Goal: Task Accomplishment & Management: Complete application form

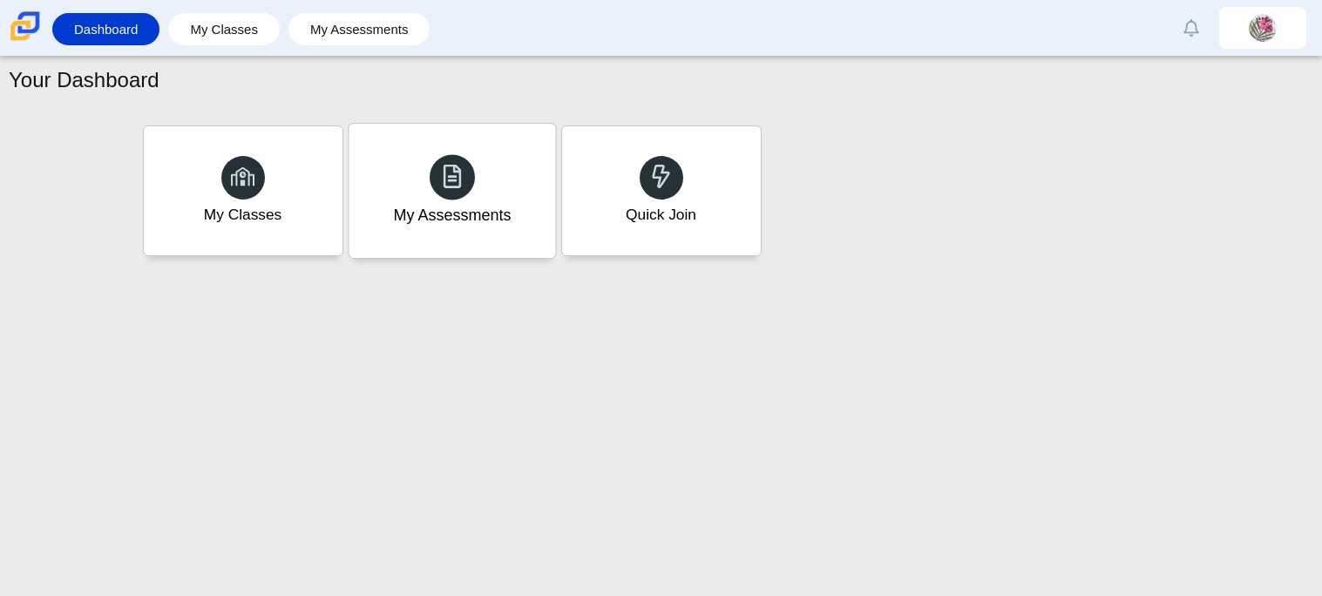
click at [450, 235] on div "My Assessments" at bounding box center [452, 191] width 206 height 134
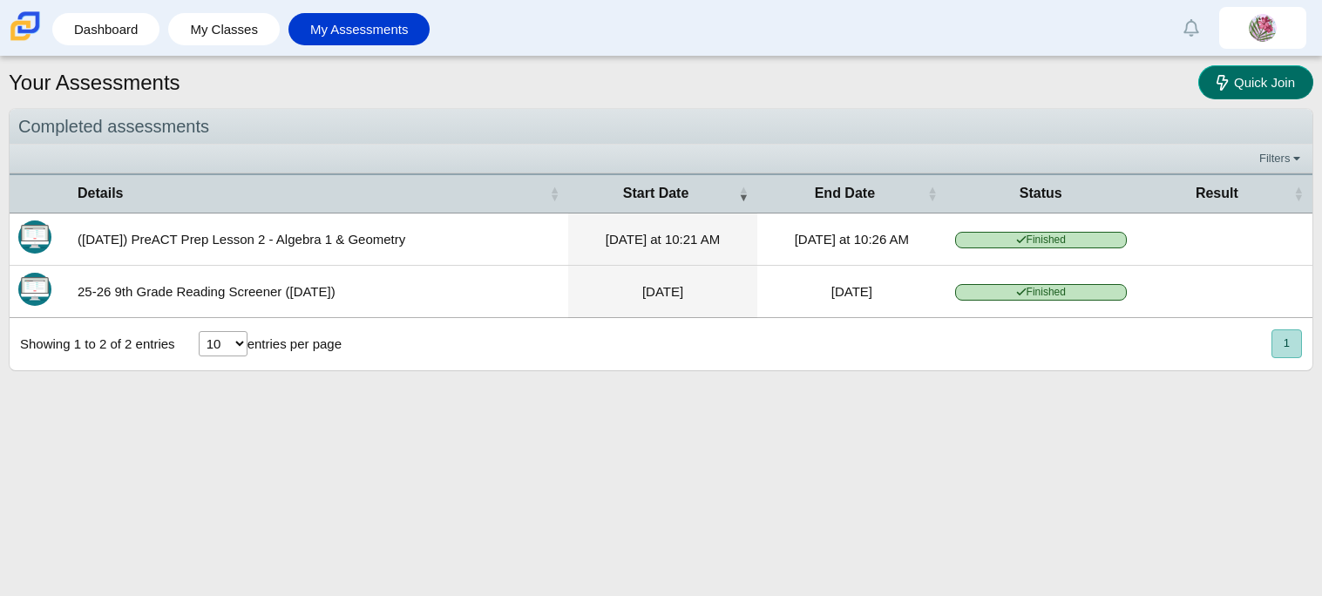
click at [1259, 82] on span "Quick Join" at bounding box center [1264, 82] width 61 height 15
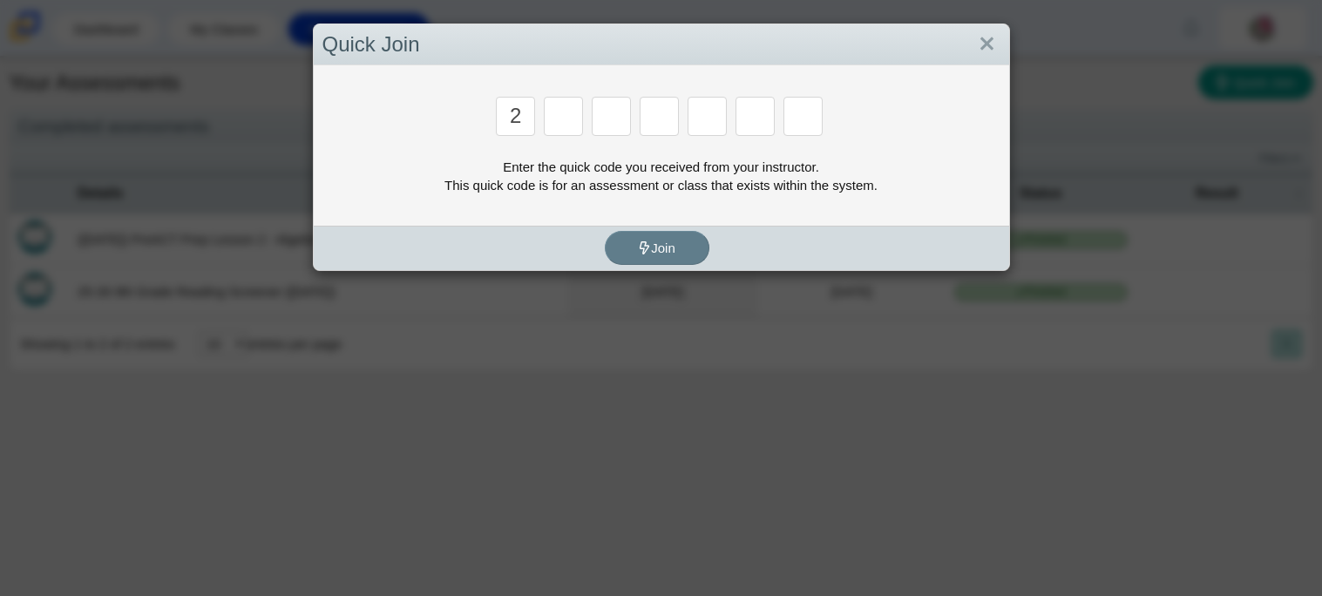
type input "2"
type input "c"
type input "u"
type input "p"
type input "s"
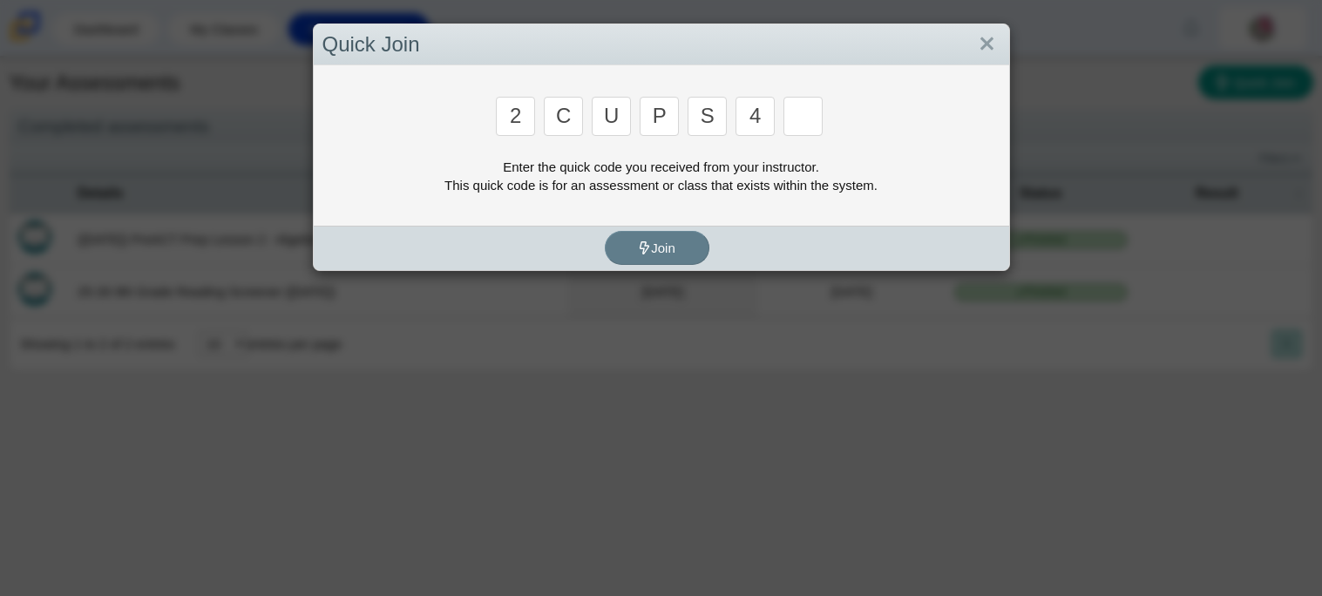
type input "4"
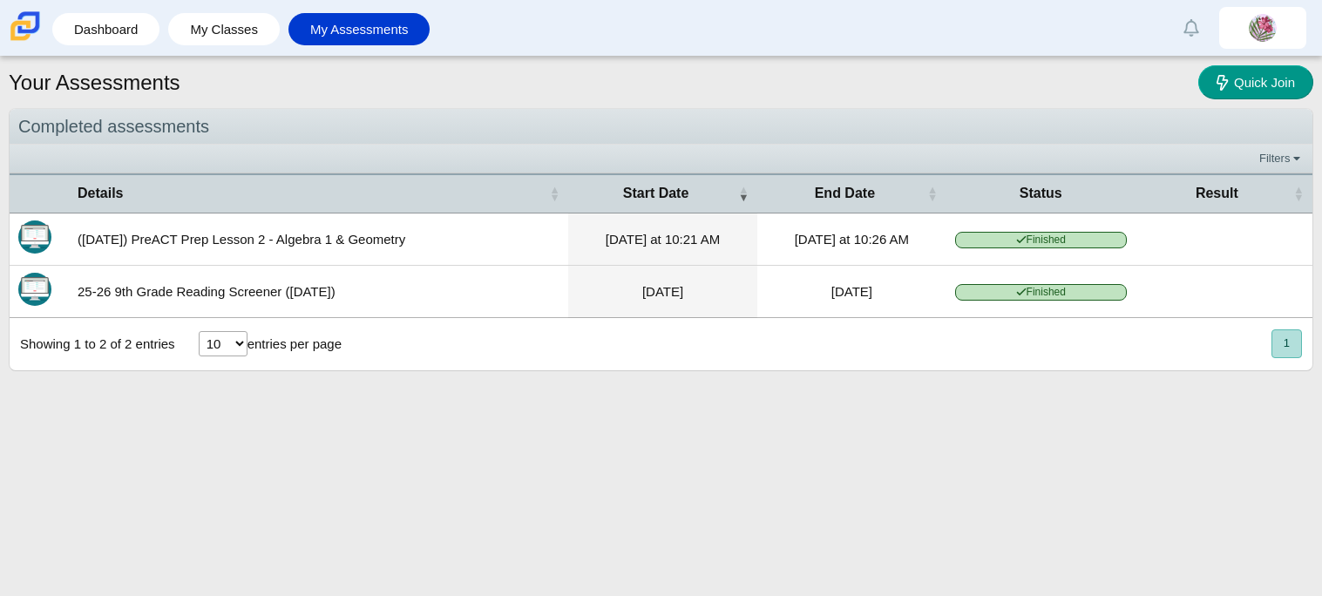
type input "a"
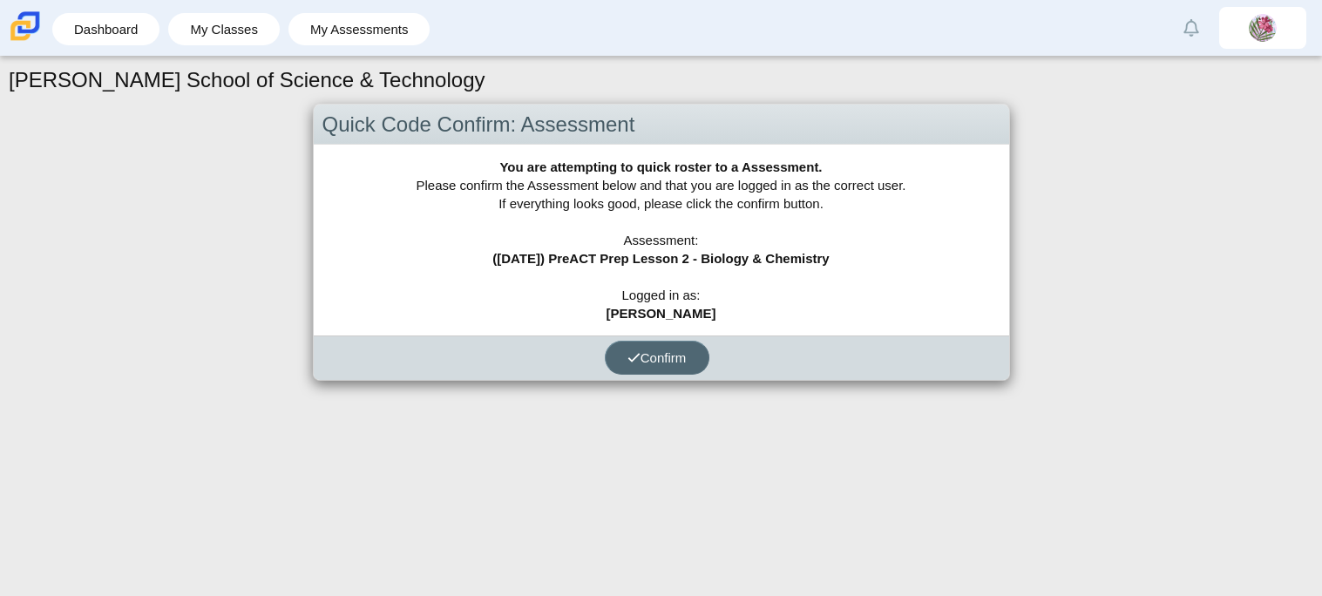
click at [644, 360] on span "Confirm" at bounding box center [656, 357] width 59 height 15
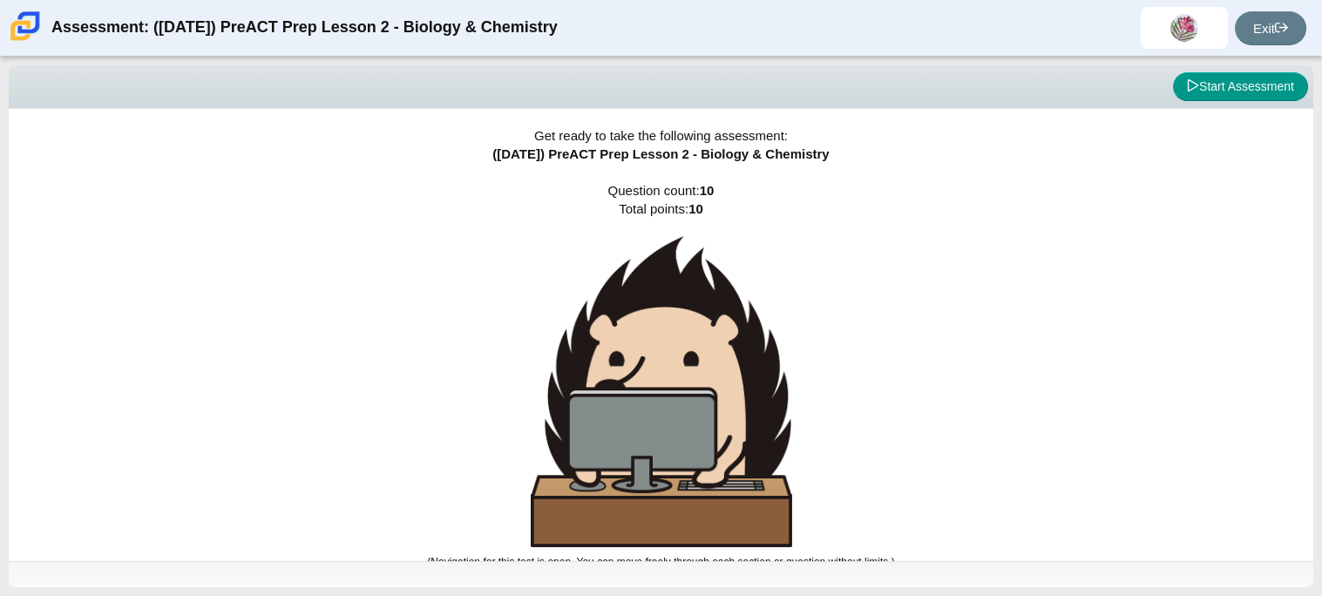
click at [1164, 88] on div "Start Assessment" at bounding box center [661, 87] width 1294 height 30
click at [1204, 76] on button "Start Assessment" at bounding box center [1240, 87] width 135 height 30
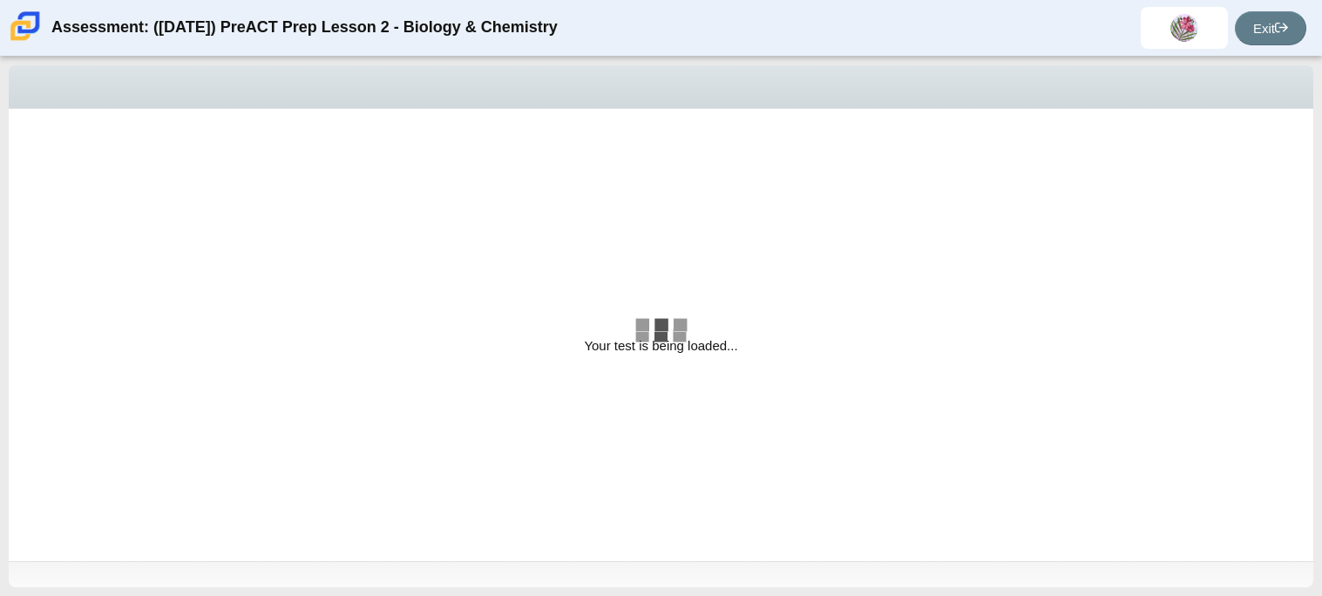
select select "88c27e0d-eae0-4ba9-ac20-9160ce6547ef"
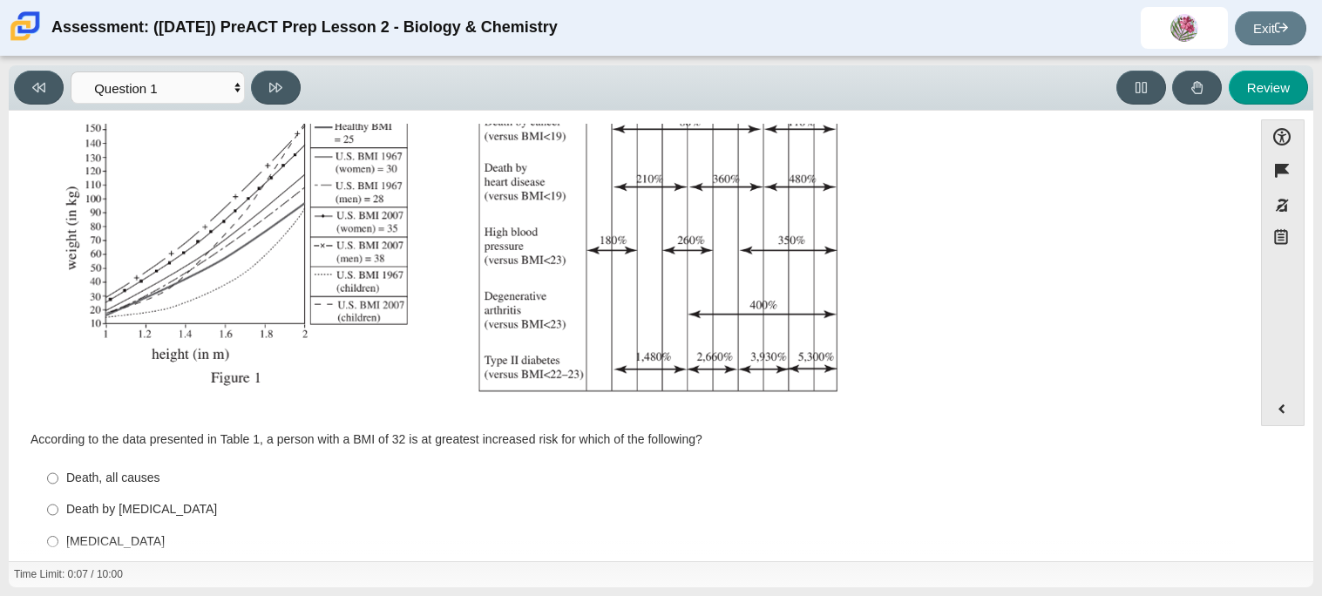
scroll to position [335, 0]
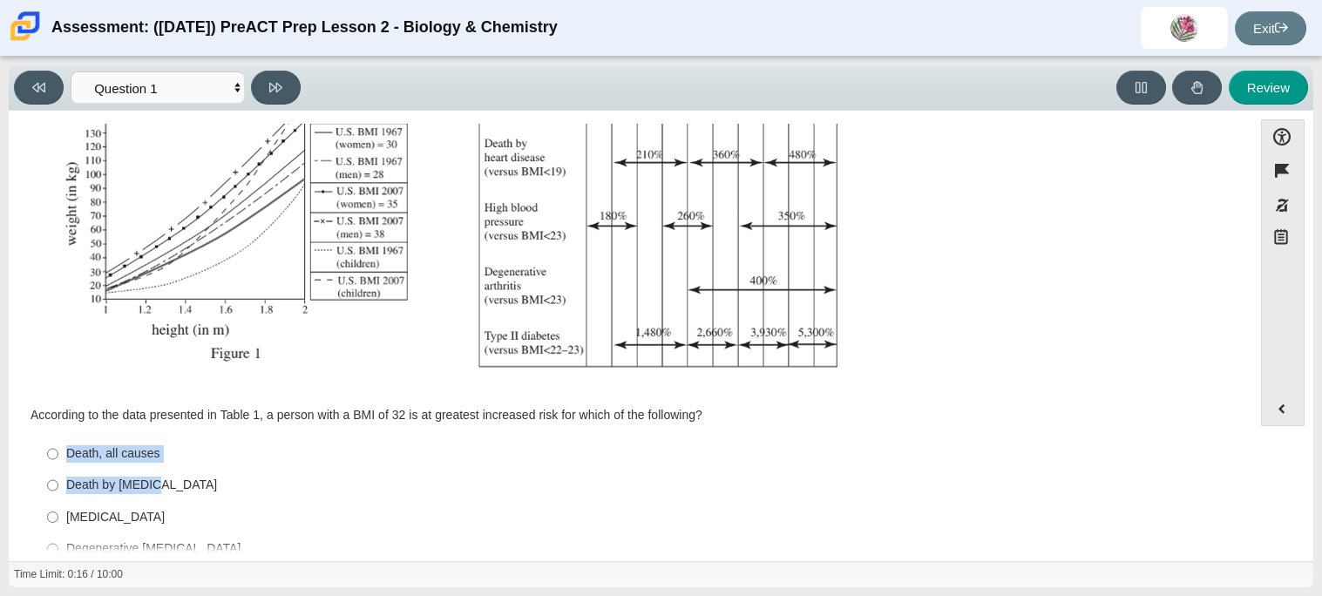
drag, startPoint x: 283, startPoint y: 426, endPoint x: 368, endPoint y: 493, distance: 107.9
click at [368, 493] on div "According to the data presented in Table 1, a person with a BMI of 32 is at gre…" at bounding box center [630, 486] width 1200 height 159
click at [368, 493] on div "Death by cancer" at bounding box center [643, 485] width 1155 height 17
click at [58, 493] on input "Death by cancer Death by cancer" at bounding box center [52, 485] width 11 height 31
radio input "true"
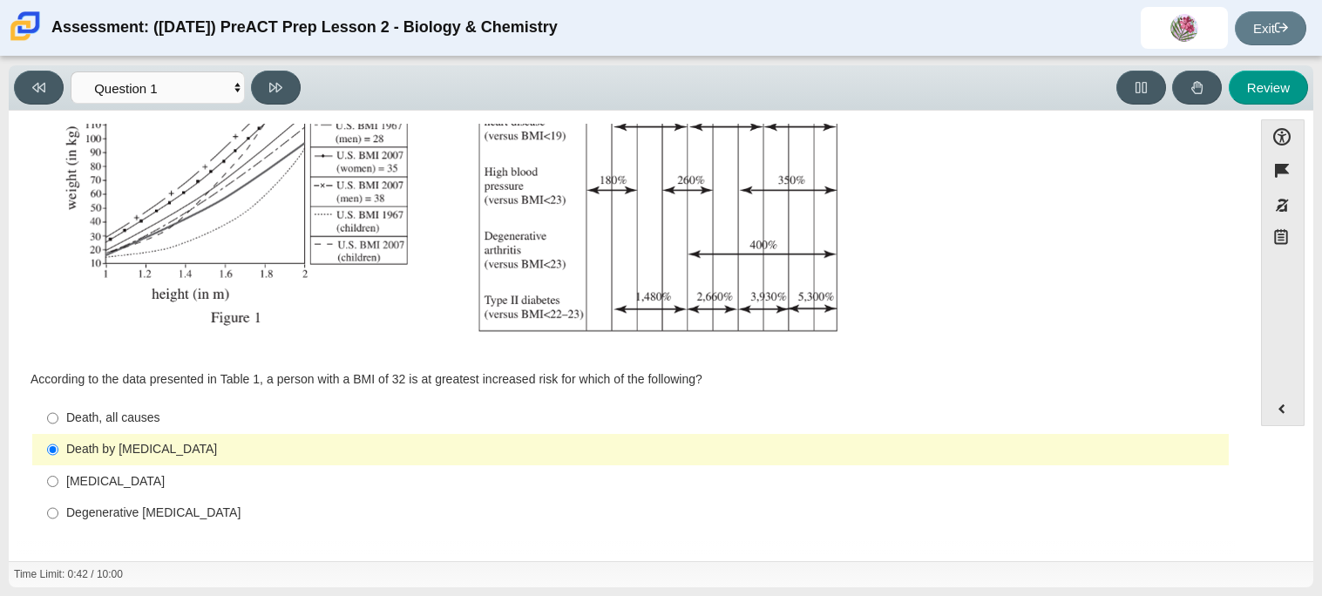
scroll to position [369, 0]
click at [120, 403] on label "Death, all causes Death, all causes" at bounding box center [632, 418] width 1194 height 31
click at [58, 403] on input "Death, all causes Death, all causes" at bounding box center [52, 418] width 11 height 31
radio input "true"
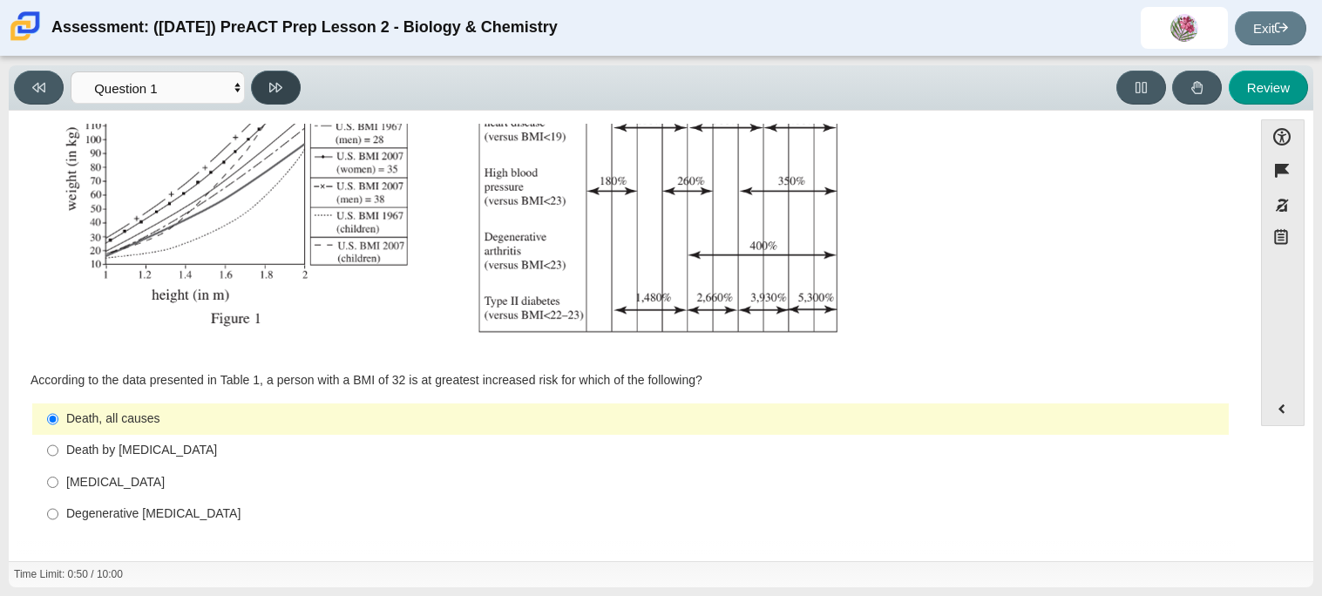
click at [269, 83] on icon at bounding box center [275, 88] width 13 height 10
select select "f31ee183-ab53-48c9-9374-3a18949ab500"
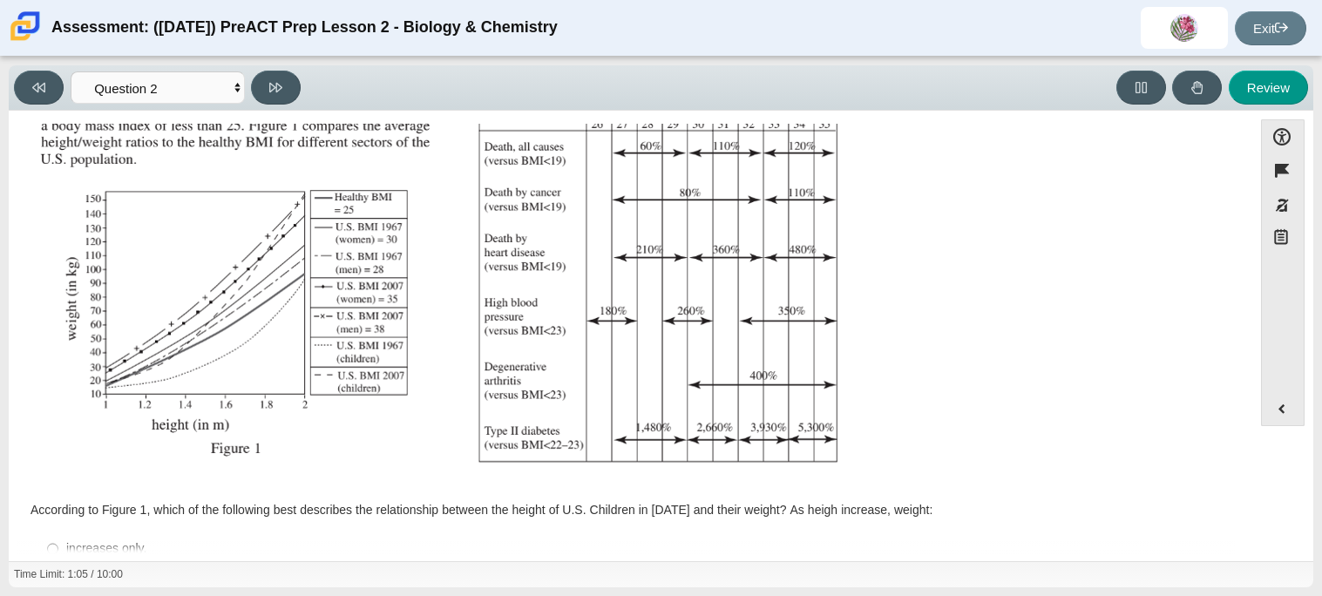
scroll to position [370, 0]
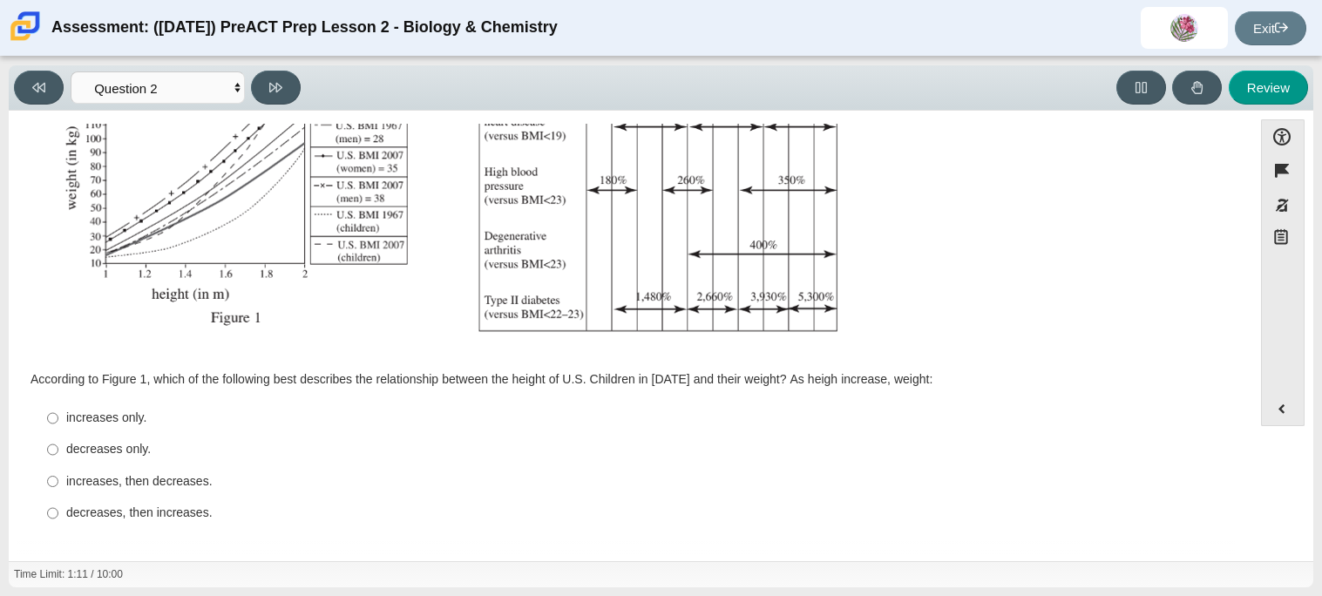
click at [1192, 278] on div "Assessment items" at bounding box center [630, 61] width 1195 height 585
click at [58, 411] on input "increases only. increases only." at bounding box center [52, 418] width 11 height 31
radio input "true"
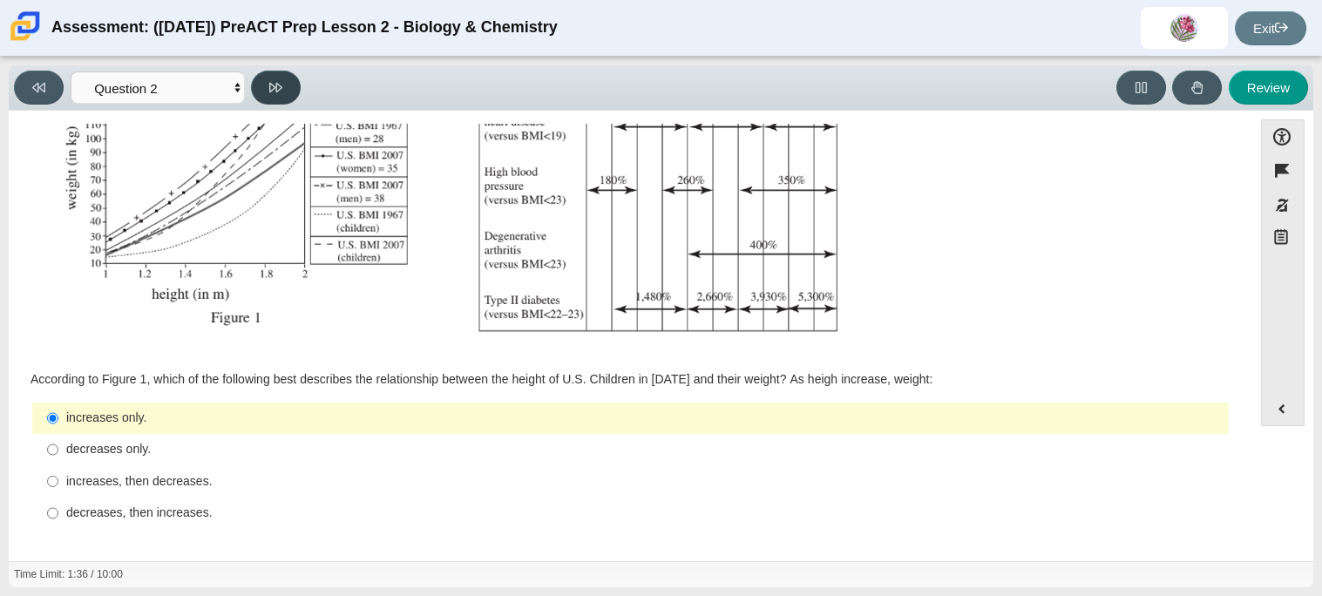
click at [290, 80] on button at bounding box center [276, 88] width 50 height 34
select select "45e82964-709e-4180-9336-970e18221224"
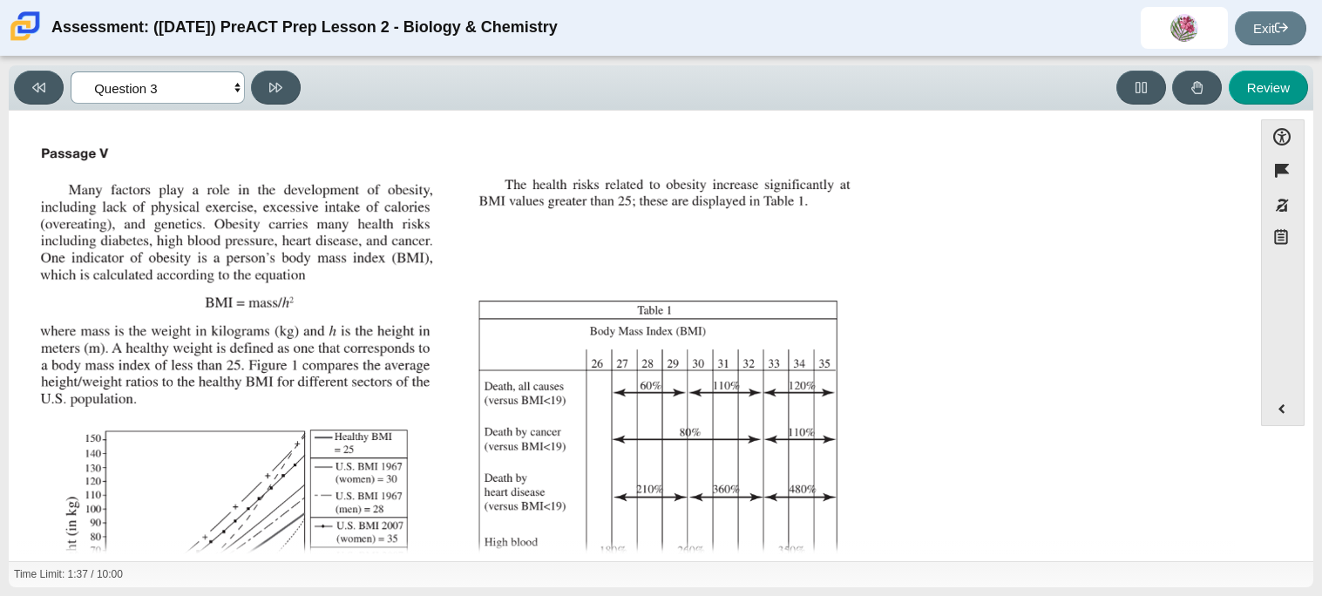
click at [214, 90] on select "Questions Question 1 Question 2 Question 3 Question 4 Question 5 Question 6 Que…" at bounding box center [158, 87] width 174 height 32
click at [585, 199] on img "Assessment items" at bounding box center [447, 431] width 829 height 585
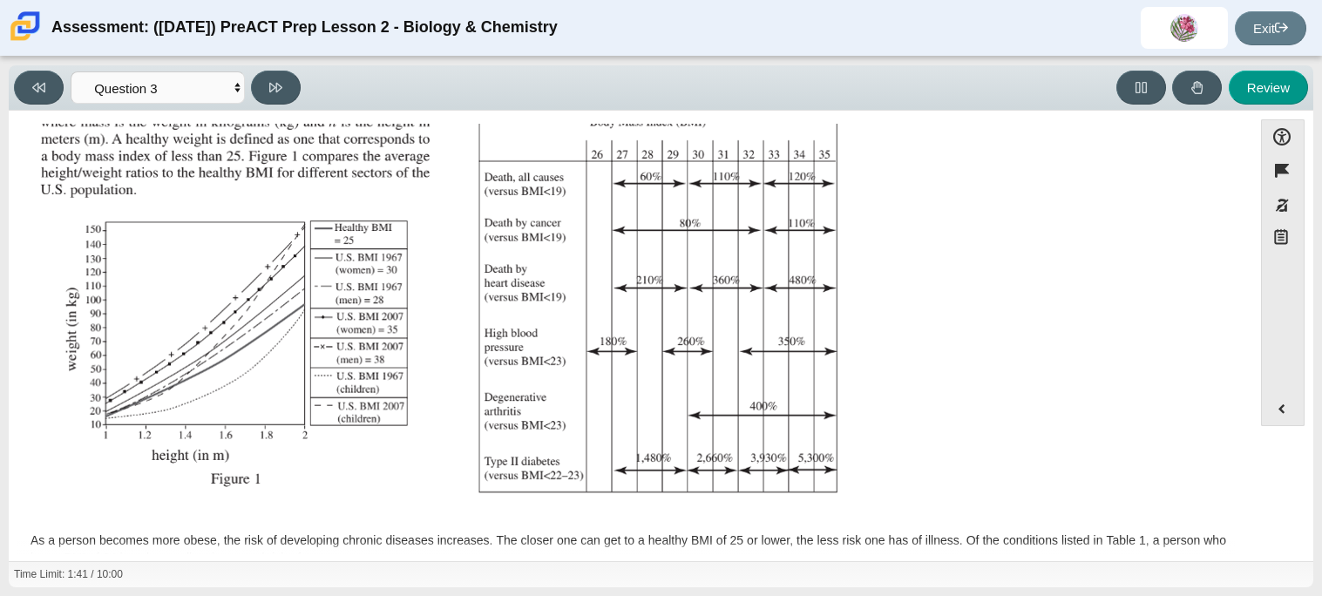
click at [613, 319] on img "Assessment items" at bounding box center [447, 222] width 829 height 585
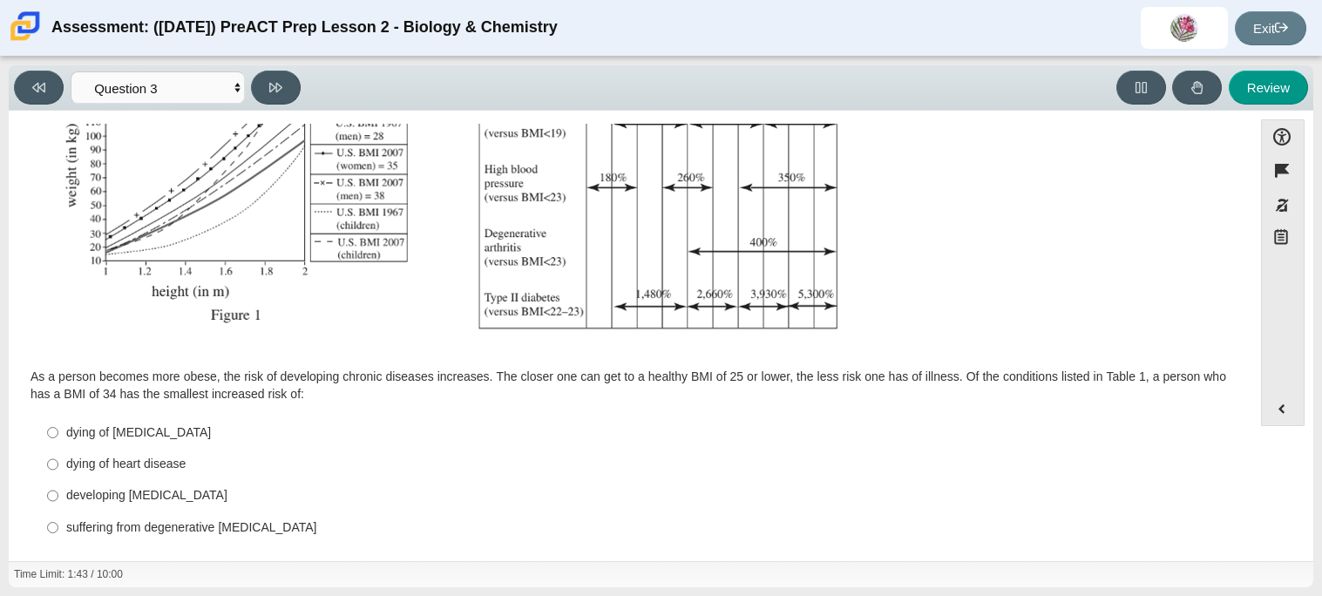
scroll to position [388, 0]
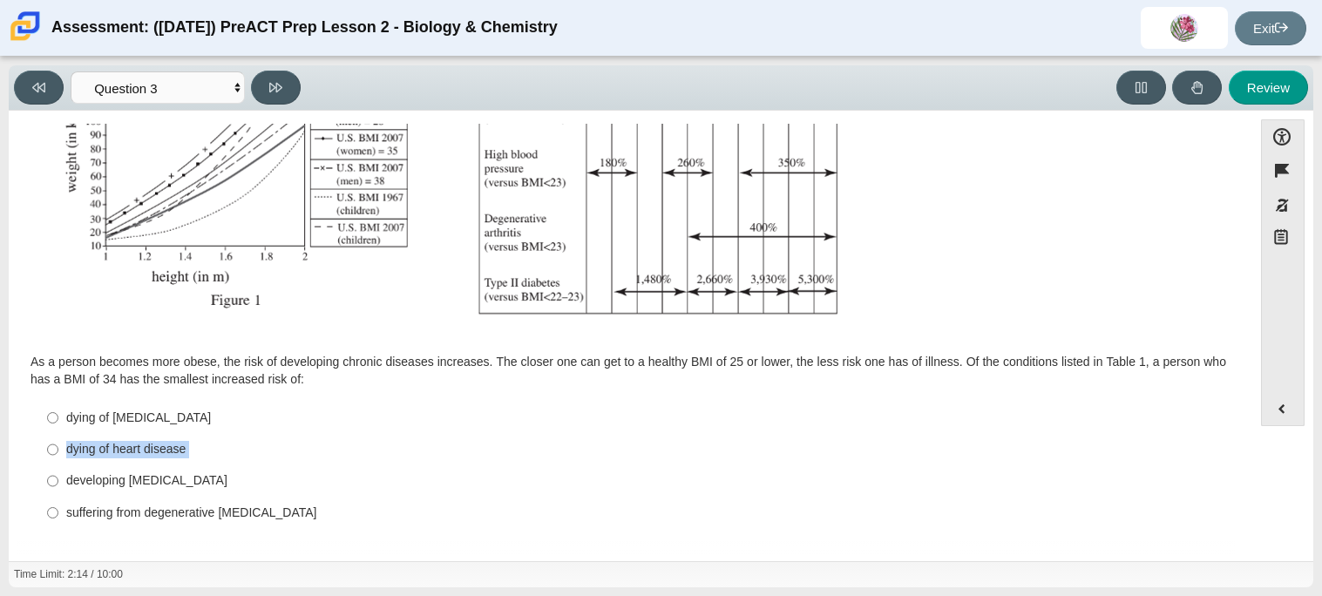
drag, startPoint x: 62, startPoint y: 469, endPoint x: 49, endPoint y: 452, distance: 21.1
click at [49, 452] on ul "dying of cancer dying of cancer dying of heart disease dying of heart disease d…" at bounding box center [630, 465] width 1198 height 129
click at [48, 481] on input "developing type II diabetes developing type II diabetes" at bounding box center [52, 480] width 11 height 31
radio input "true"
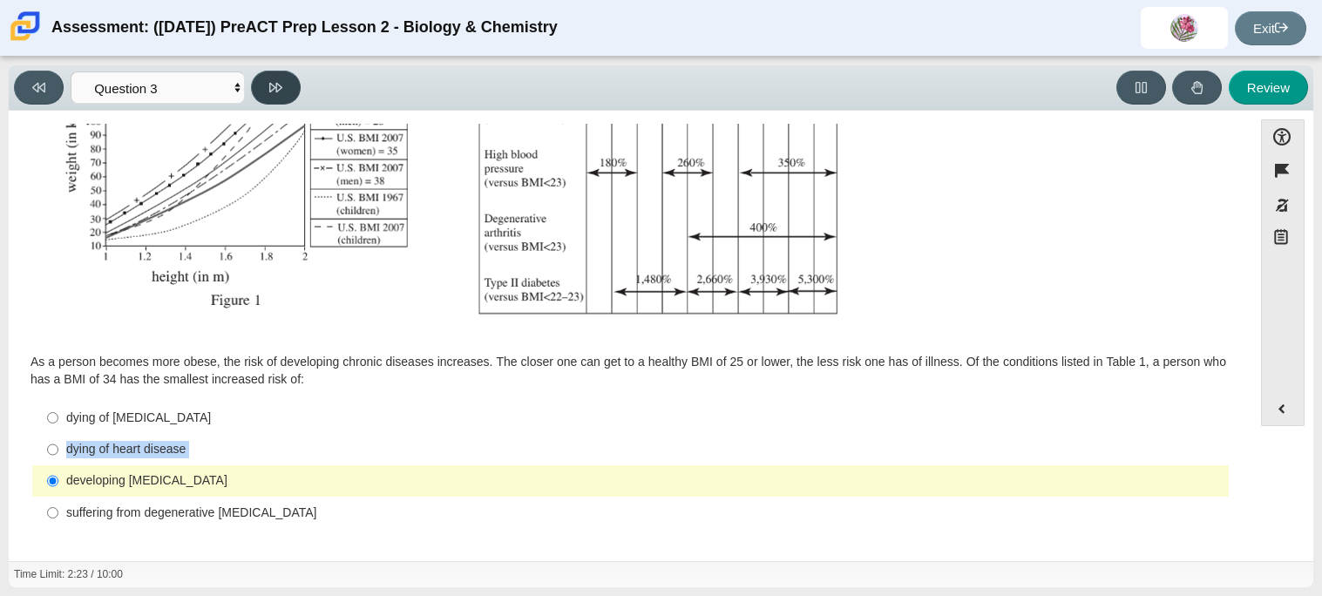
click at [281, 81] on icon at bounding box center [275, 87] width 13 height 13
select select "71dcacfe-cf8b-4cdc-be22-b82c8aec5da2"
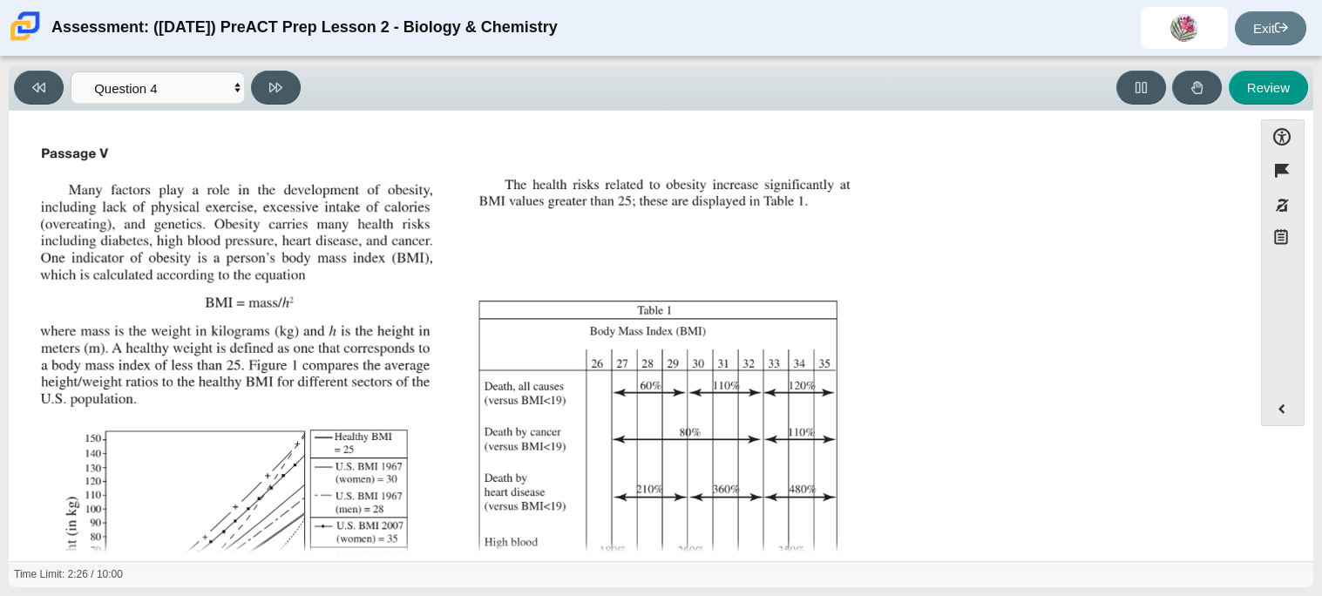
drag, startPoint x: 316, startPoint y: 138, endPoint x: 310, endPoint y: 410, distance: 272.8
click at [310, 410] on div "Assessment items" at bounding box center [630, 432] width 1200 height 590
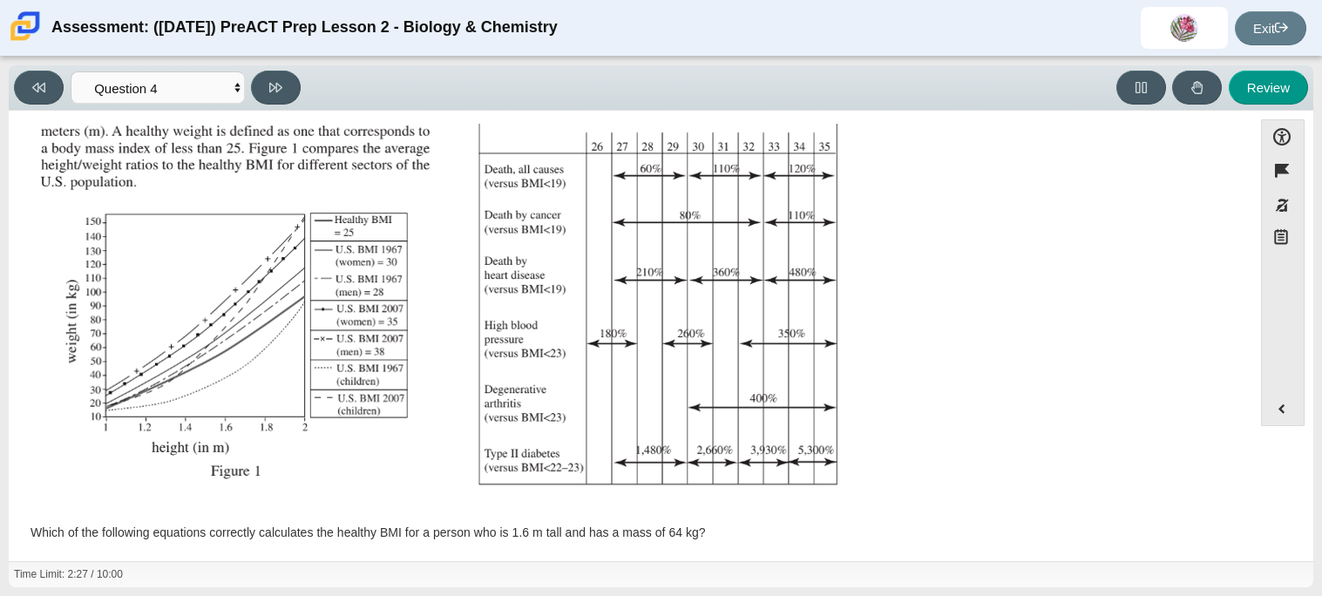
scroll to position [221, 0]
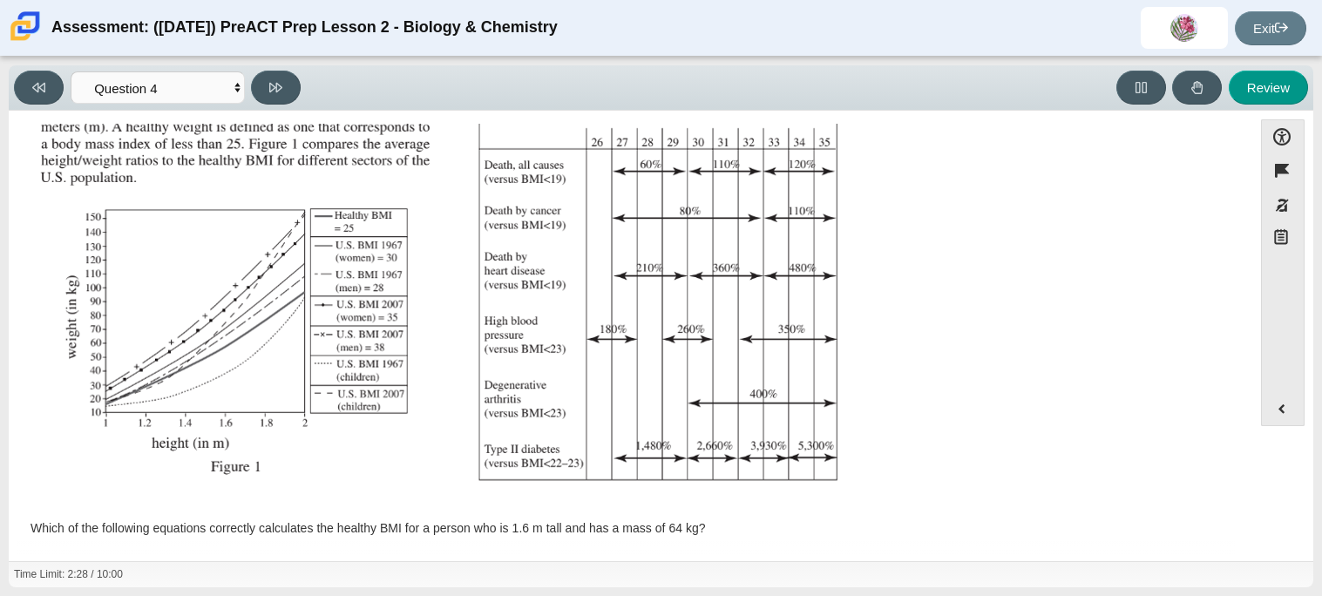
click at [177, 374] on img "Assessment items" at bounding box center [447, 210] width 829 height 585
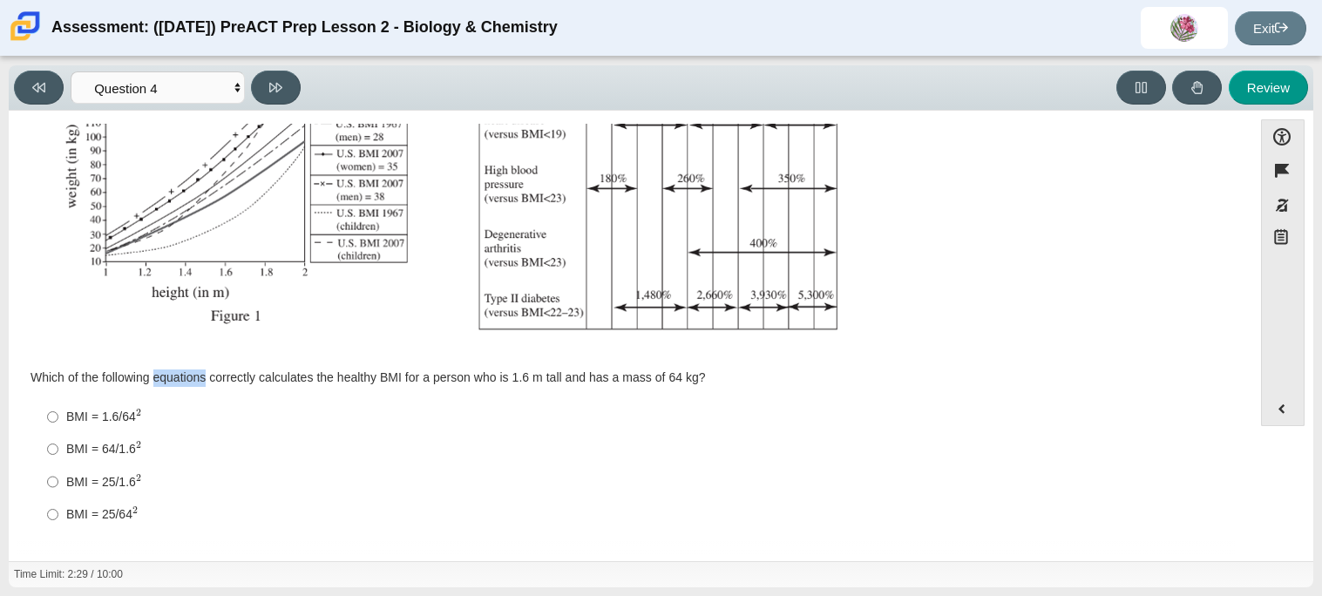
copy div "equations"
click at [47, 471] on input "BMI = 25/1.6 2 BMI = 25/1.62" at bounding box center [52, 481] width 11 height 32
radio input "true"
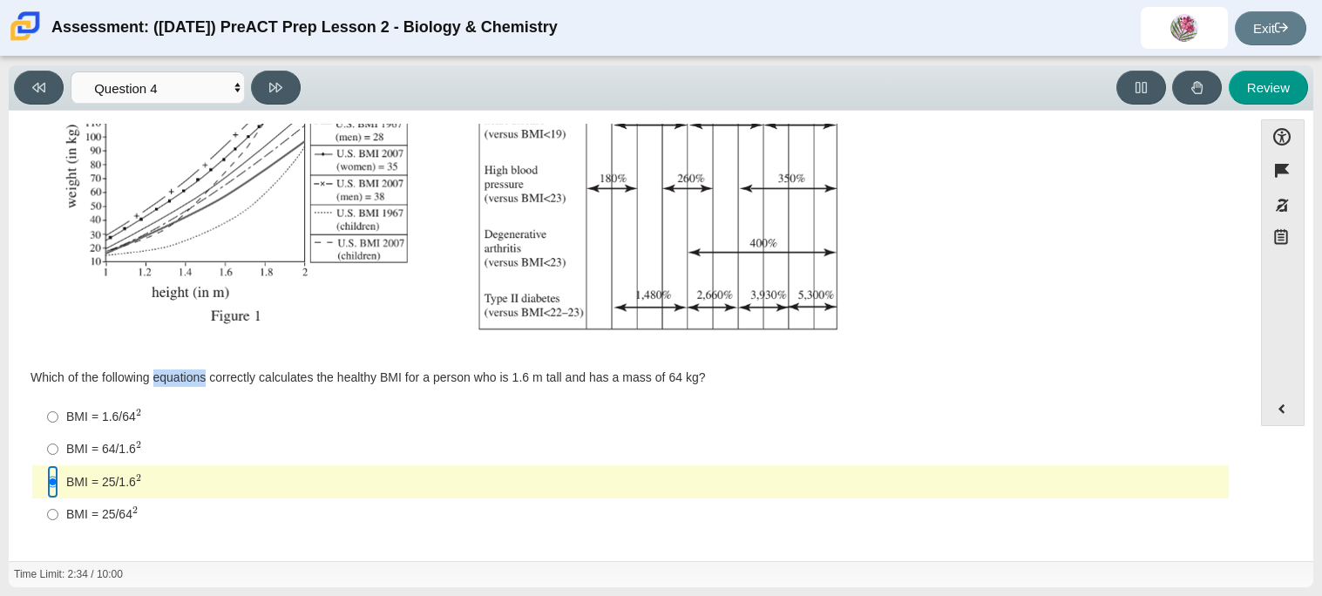
drag, startPoint x: 54, startPoint y: 481, endPoint x: 298, endPoint y: 105, distance: 448.5
click at [298, 105] on div "Viewing Question 4 of 10 in Pacing Mode Questions Question 1 Question 2 Questio…" at bounding box center [661, 326] width 1304 height 522
drag, startPoint x: 298, startPoint y: 105, endPoint x: 276, endPoint y: 82, distance: 31.4
click at [276, 82] on div "Viewing Question 4 of 10 in Pacing Mode Questions Question 1 Question 2 Questio…" at bounding box center [161, 88] width 294 height 34
click at [276, 83] on icon at bounding box center [275, 88] width 13 height 10
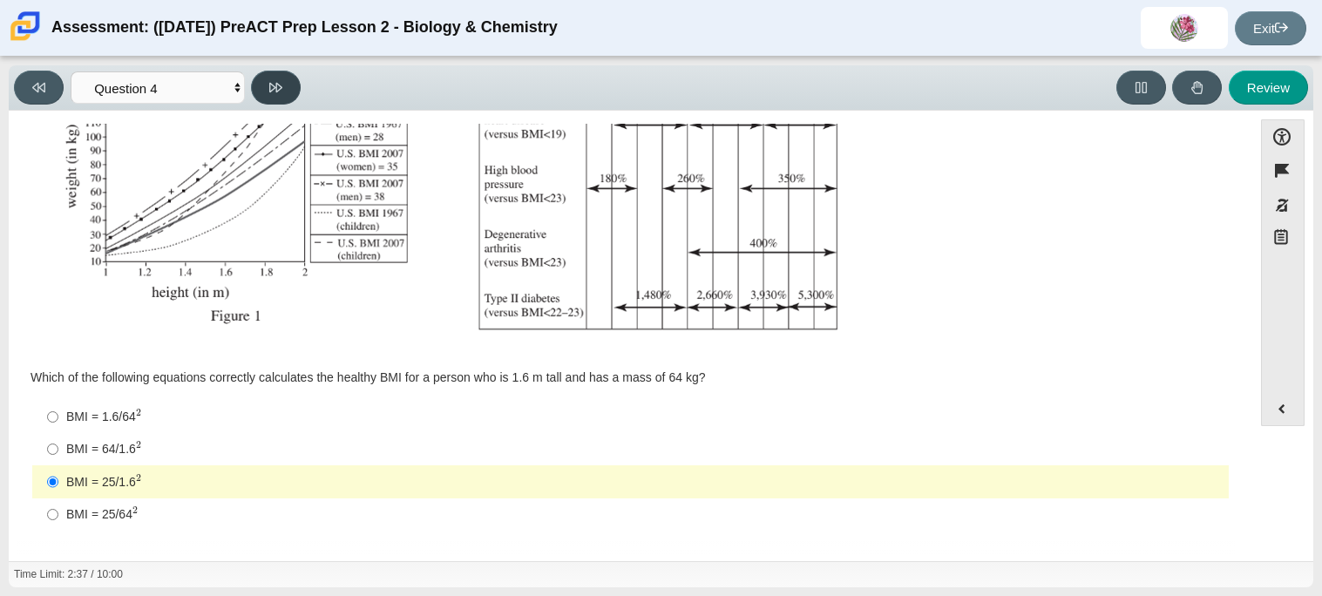
select select "c6558c8b-086a-4b4c-b582-9428309971ba"
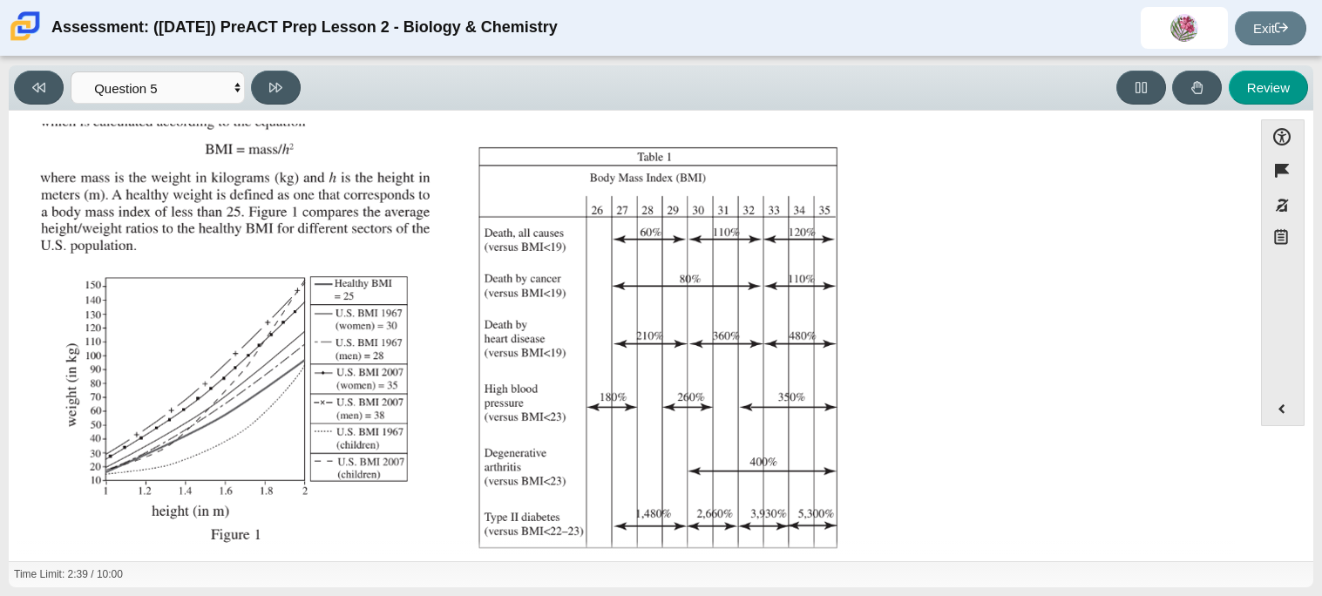
scroll to position [370, 0]
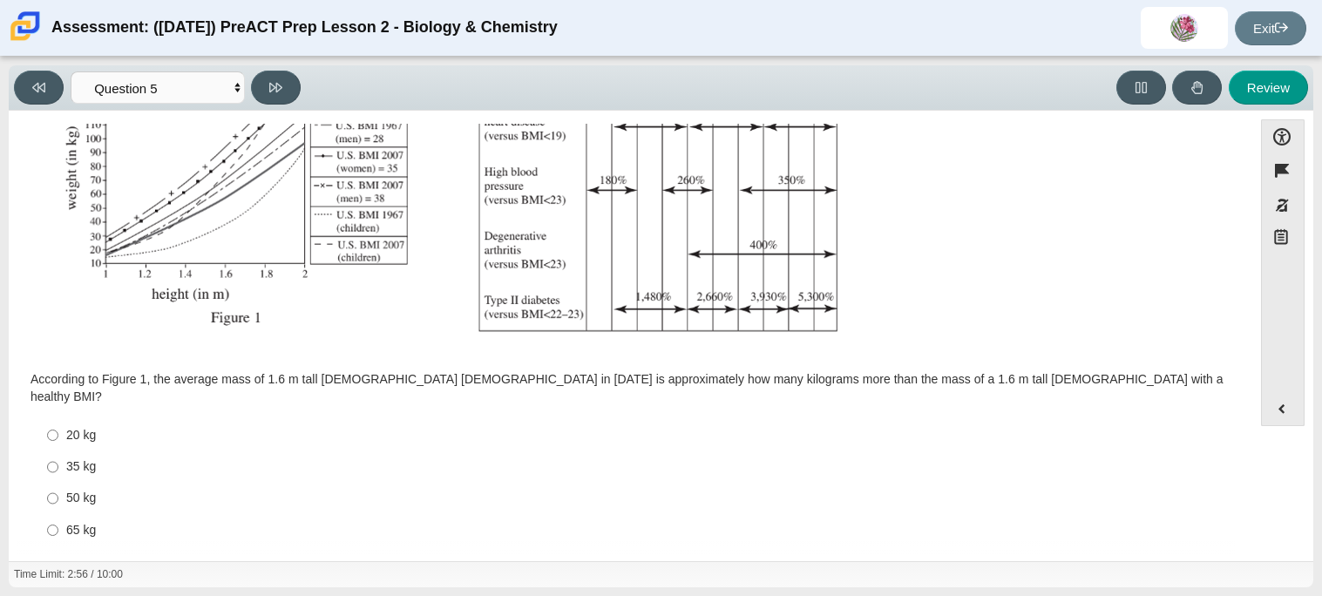
click at [67, 490] on div "50 kg" at bounding box center [643, 498] width 1155 height 17
click at [58, 483] on input "50 kg 50 kg" at bounding box center [52, 498] width 11 height 31
radio input "true"
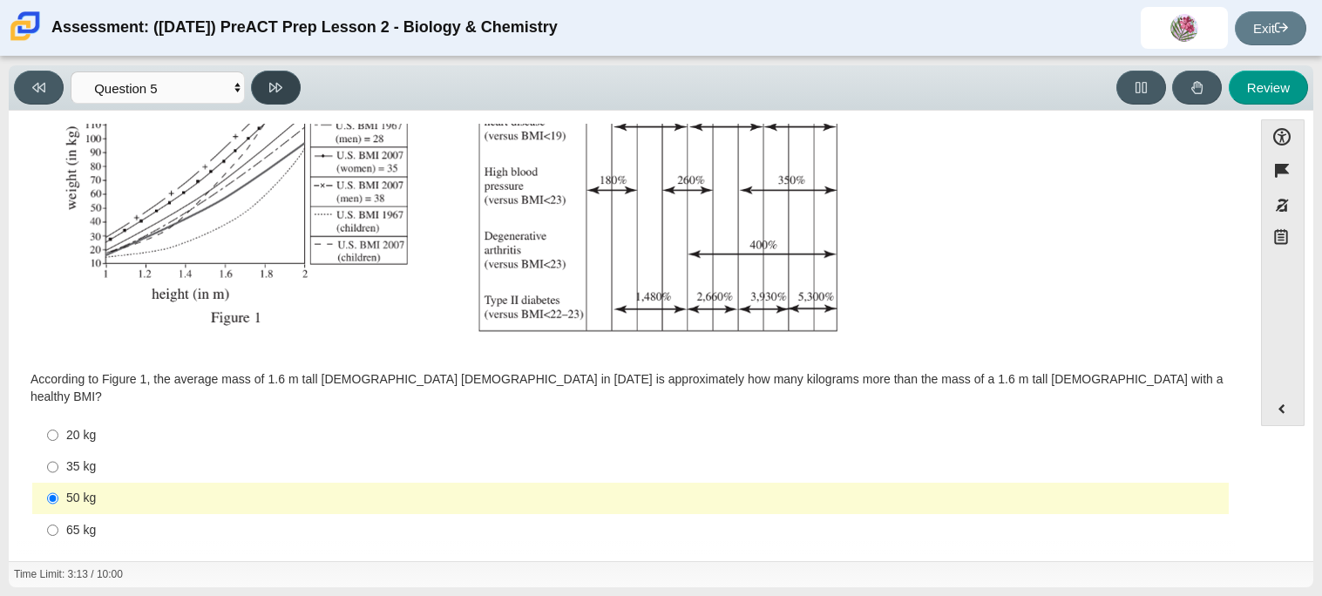
click at [276, 96] on button at bounding box center [276, 88] width 50 height 34
select select "74d98ab6-2529-481e-9250-4e9263ec31cd"
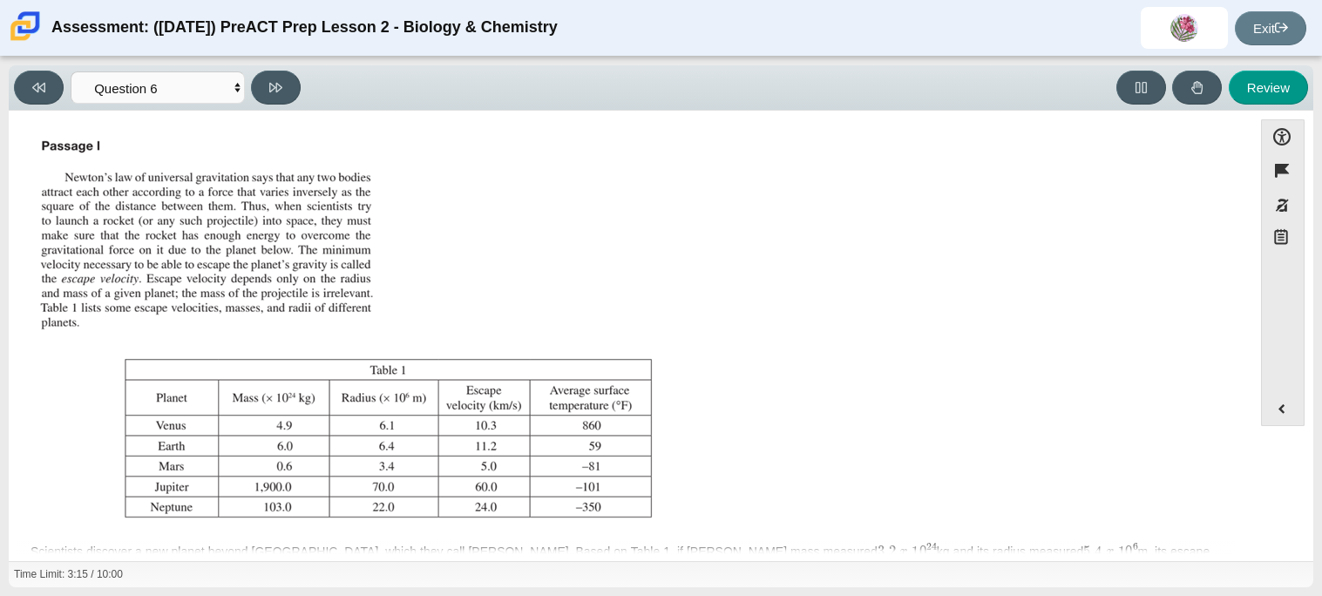
scroll to position [200, 0]
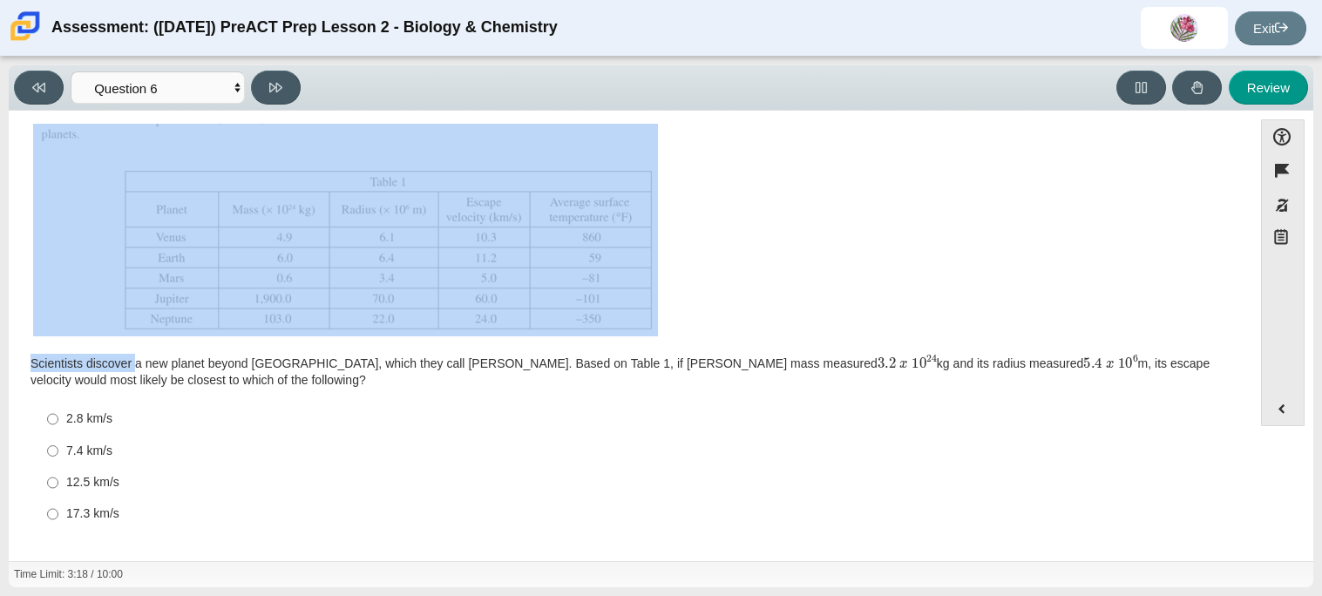
drag, startPoint x: 137, startPoint y: 362, endPoint x: 71, endPoint y: 377, distance: 67.0
click at [71, 377] on div "Scientists discover a new planet beyond Neptune, which they call Rupert. Based …" at bounding box center [630, 372] width 1200 height 36
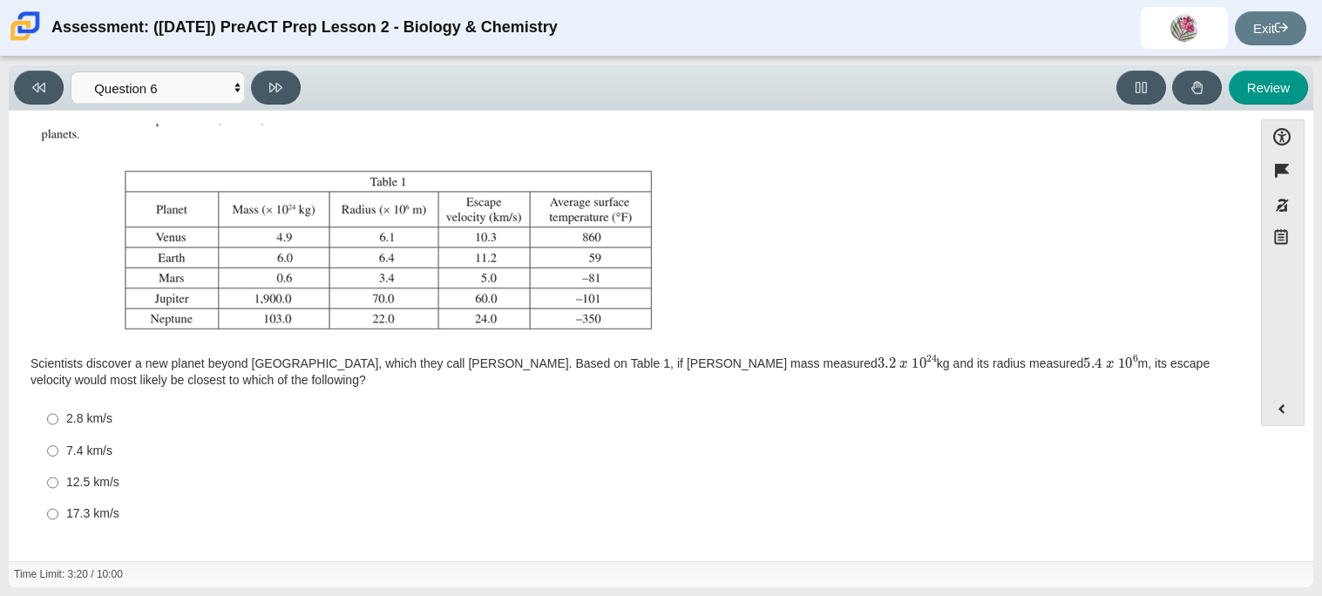
click at [633, 423] on div "2.8 km/s" at bounding box center [643, 418] width 1155 height 17
click at [58, 423] on input "2.8 km/s 2.8 km/s" at bounding box center [52, 418] width 11 height 31
radio input "true"
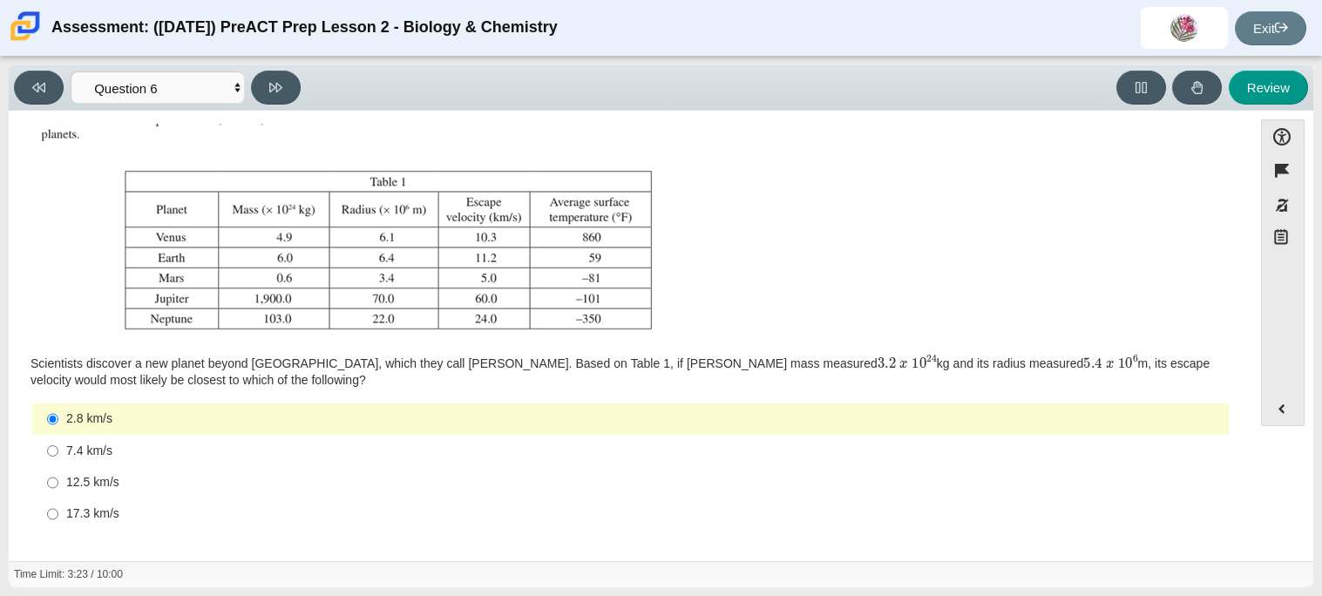
click at [274, 68] on div "Viewing Question 6 of 10 in Pacing Mode Questions Question 1 Question 2 Questio…" at bounding box center [661, 87] width 1304 height 45
click at [279, 75] on button at bounding box center [276, 88] width 50 height 34
select select "31694628-7769-4744-9964-d3ed6115c03c"
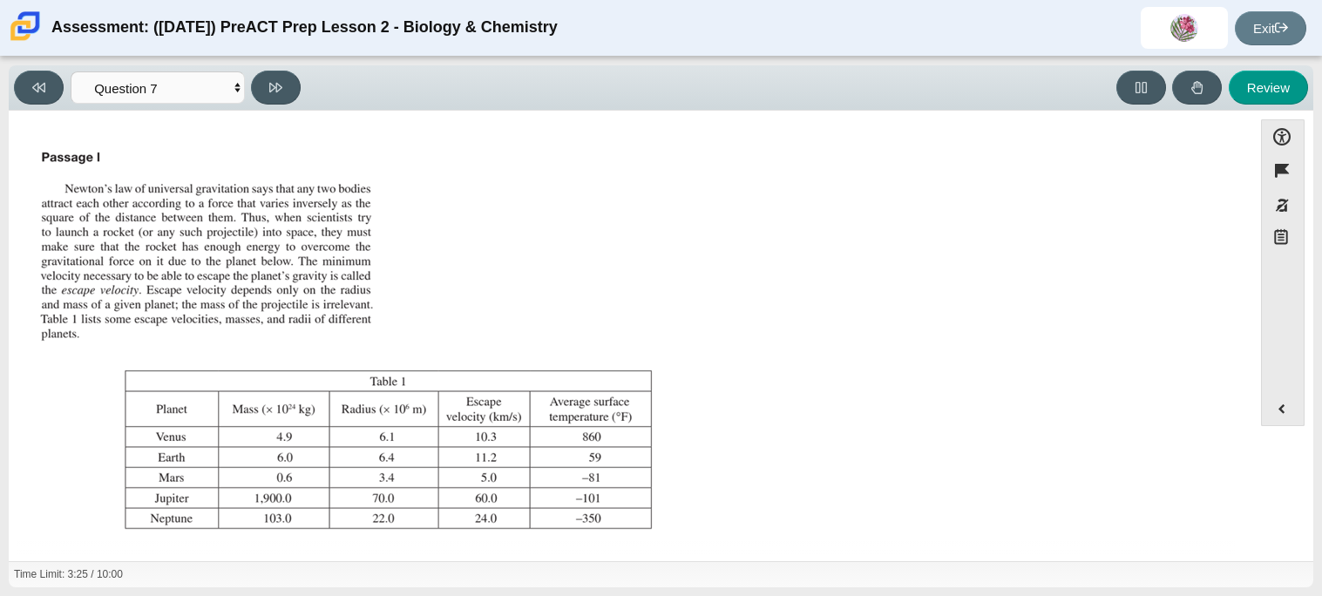
scroll to position [182, 0]
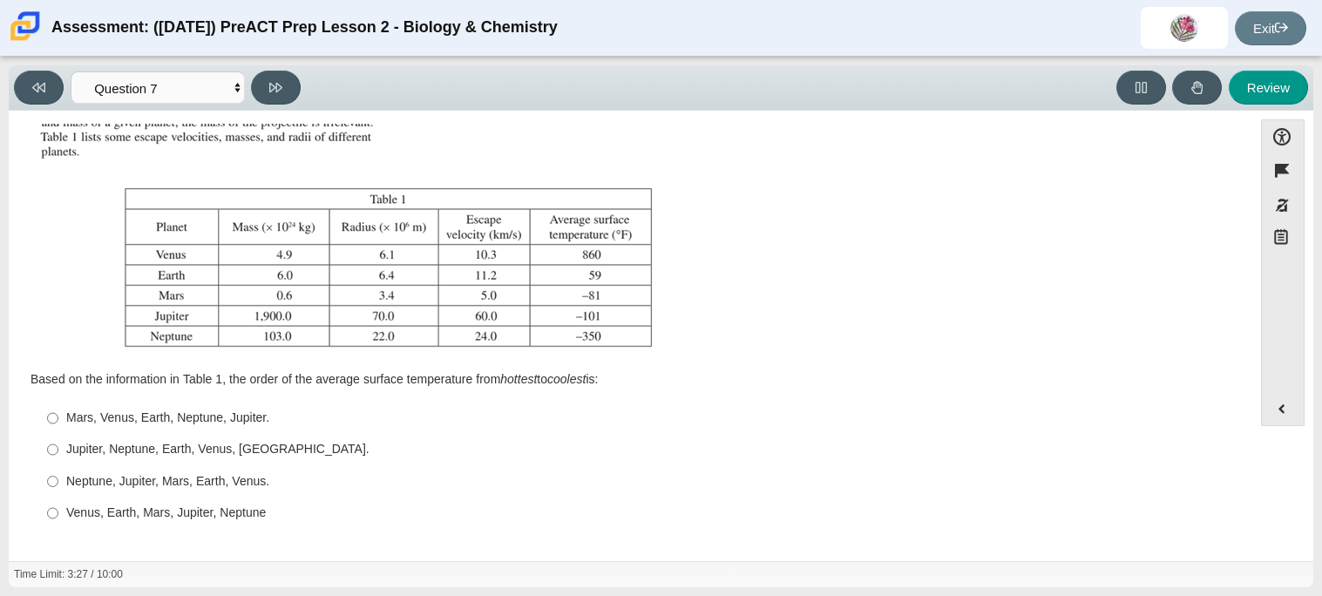
click at [200, 450] on div "Jupiter, Neptune, Earth, Venus, Mars." at bounding box center [643, 449] width 1155 height 17
click at [58, 450] on input "Jupiter, Neptune, Earth, Venus, Mars. Jupiter, Neptune, Earth, Venus, Mars." at bounding box center [52, 449] width 11 height 31
radio input "true"
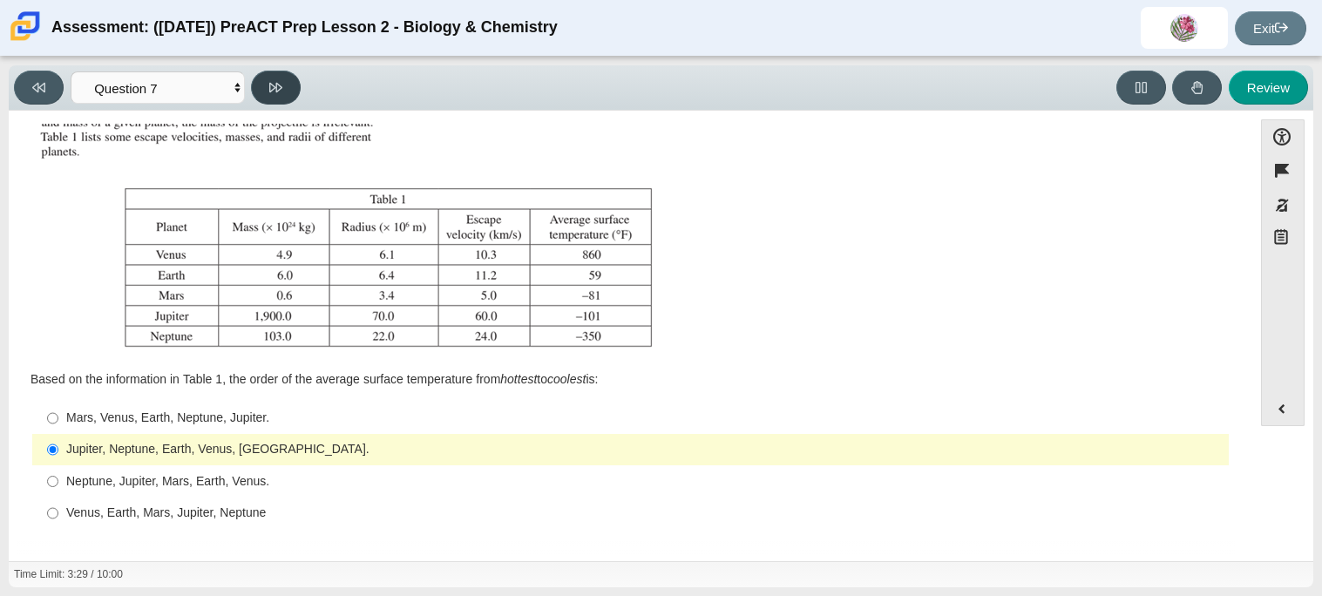
click at [277, 81] on icon at bounding box center [275, 87] width 13 height 13
select select "02960795-9514-4c41-985f-77b6951c8514"
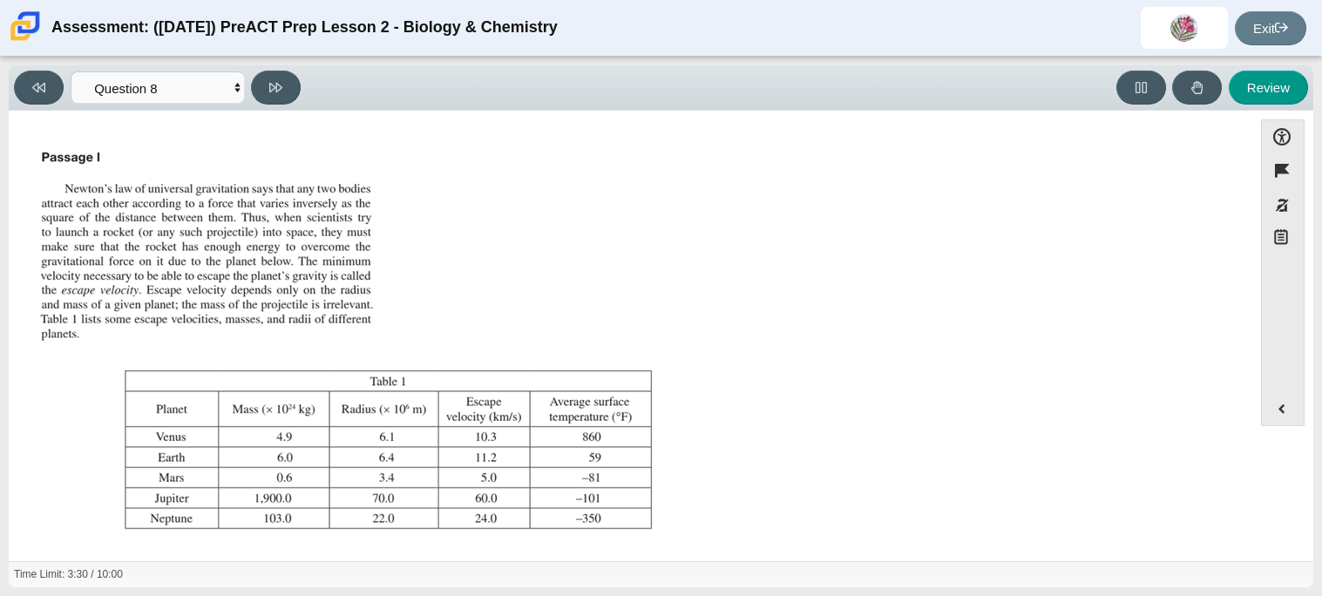
scroll to position [199, 0]
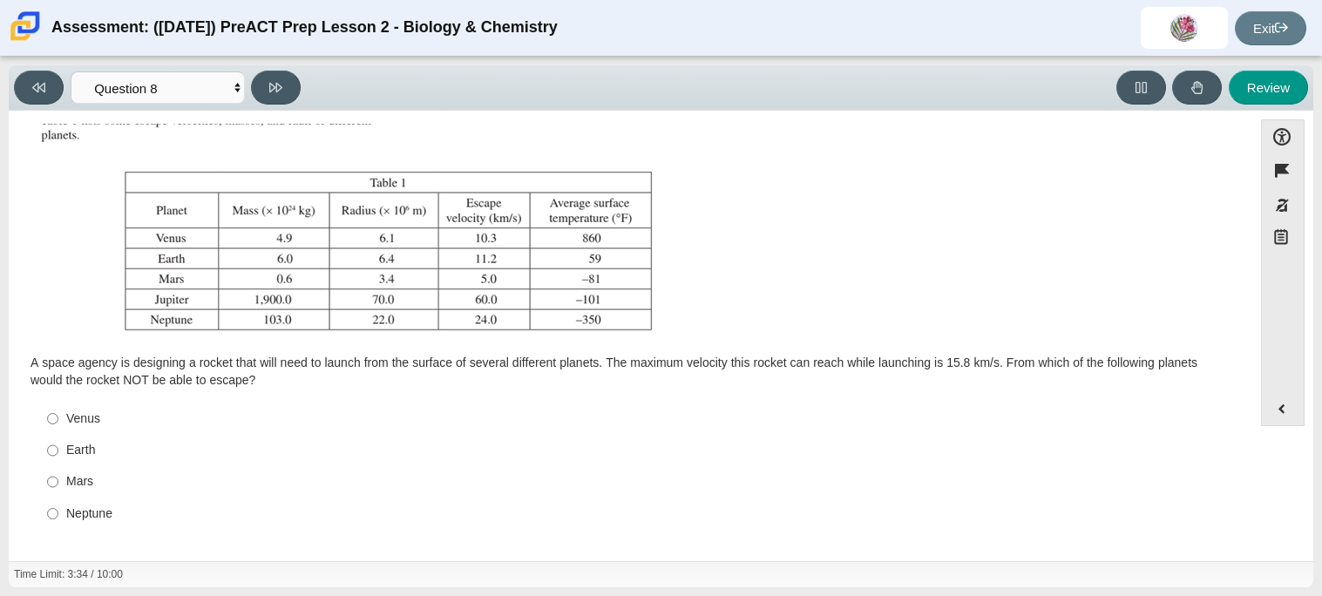
click at [75, 487] on div "Mars" at bounding box center [643, 481] width 1155 height 17
click at [58, 487] on input "Mars Mars" at bounding box center [52, 481] width 11 height 31
radio input "true"
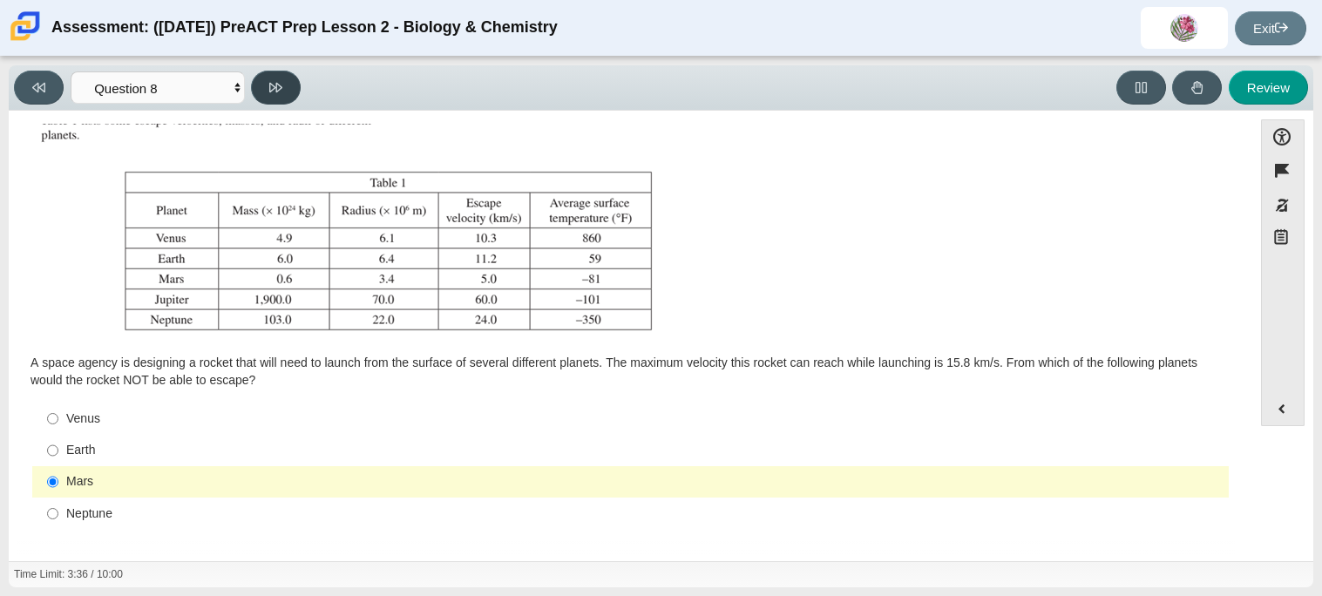
click at [278, 76] on button at bounding box center [276, 88] width 50 height 34
select select "ef19177f-9eb9-441f-a0b9-65cd4e602bb5"
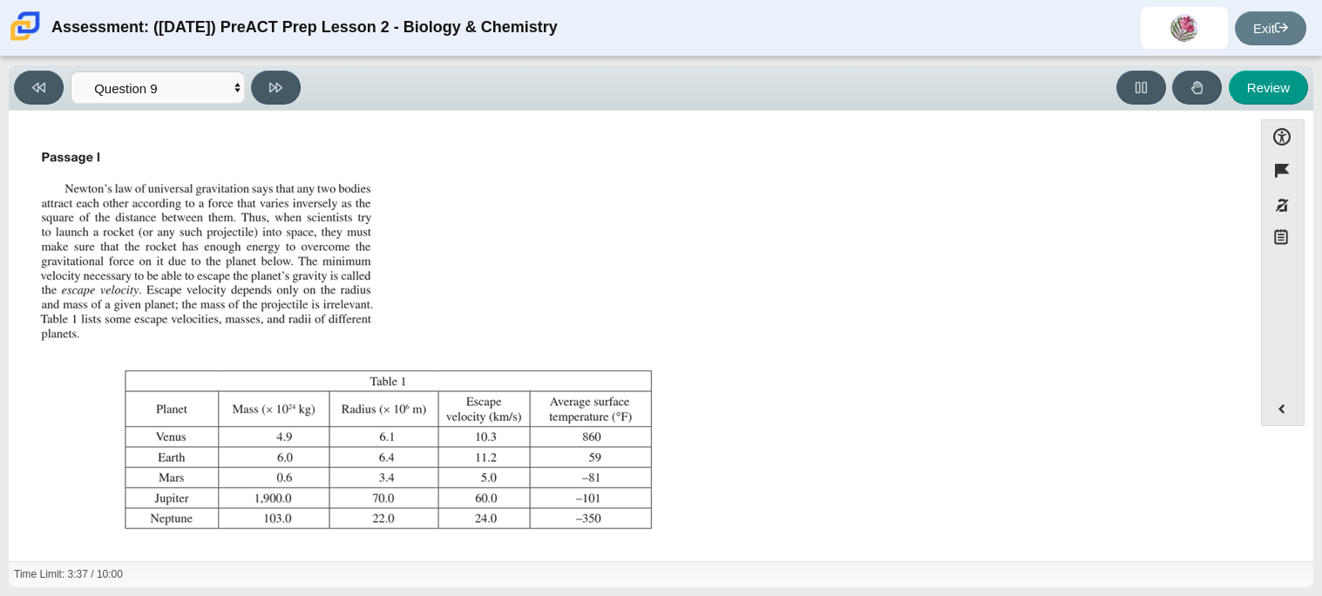
scroll to position [182, 0]
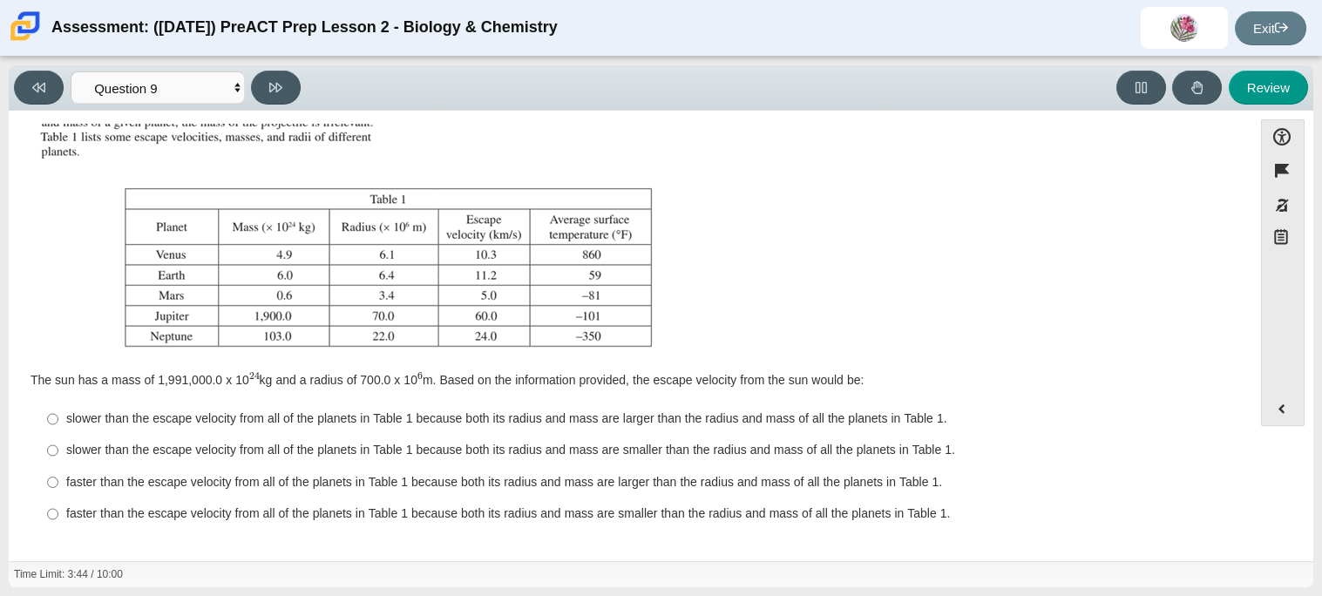
click at [171, 436] on label "slower than the escape velocity from all of the planets in Table 1 because both…" at bounding box center [632, 450] width 1194 height 31
click at [58, 436] on input "slower than the escape velocity from all of the planets in Table 1 because both…" at bounding box center [52, 450] width 11 height 31
radio input "true"
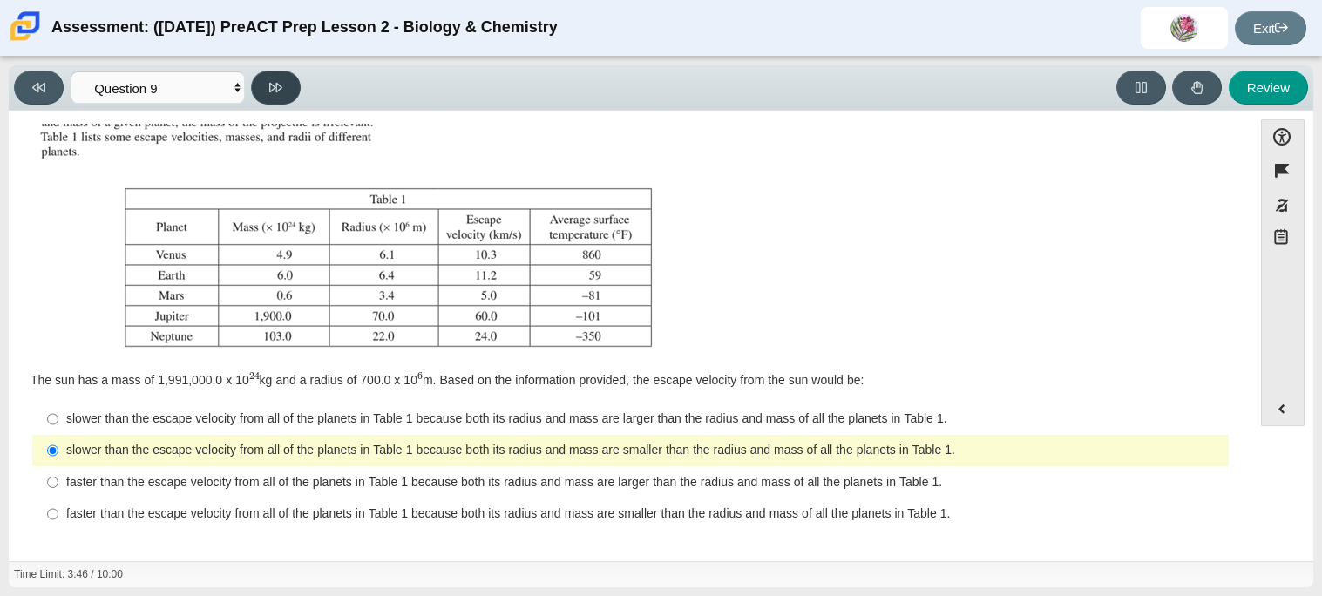
click at [274, 84] on icon at bounding box center [275, 87] width 13 height 13
select select "b9bf8baa-c570-4e7d-b5c0-da6c71b27e9c"
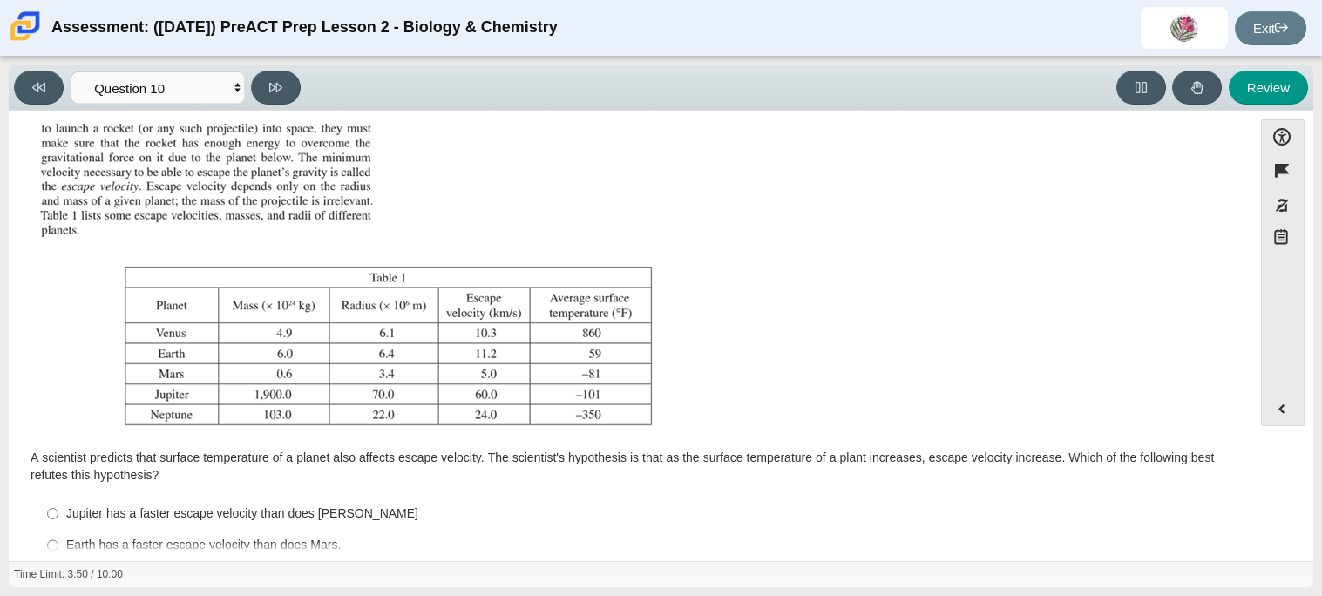
scroll to position [199, 0]
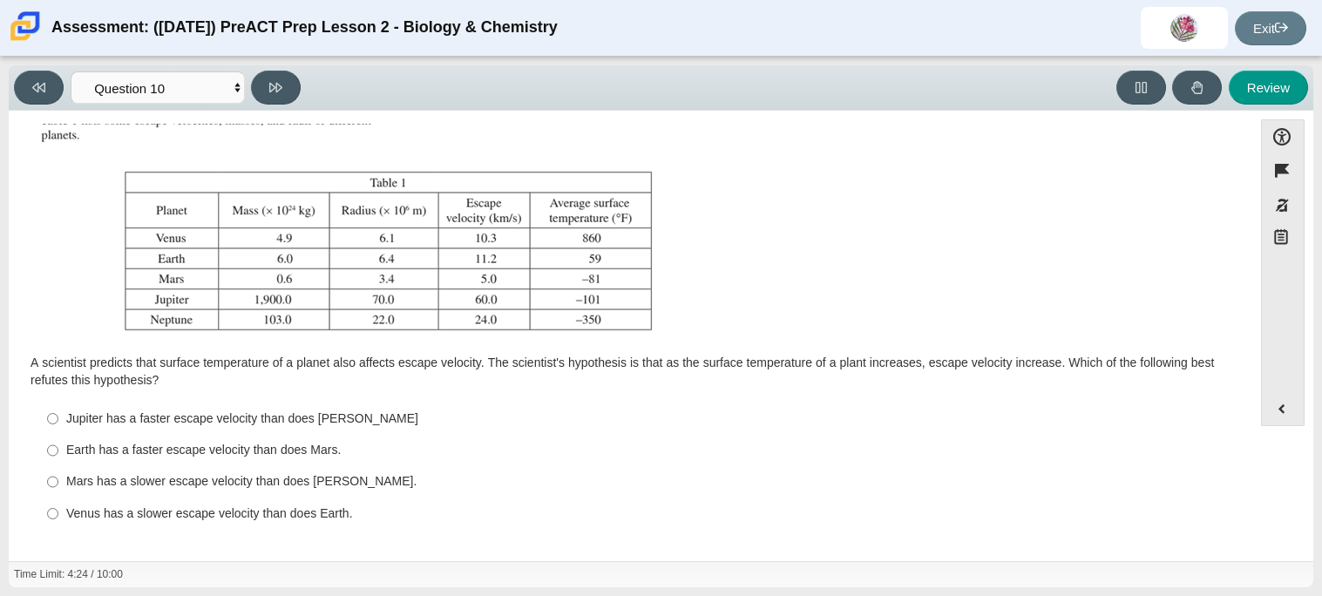
click at [188, 450] on div "Earth has a faster escape velocity than does Mars." at bounding box center [643, 450] width 1155 height 17
click at [58, 450] on input "Earth has a faster escape velocity than does Mars. Earth has a faster escape ve…" at bounding box center [52, 450] width 11 height 31
radio input "true"
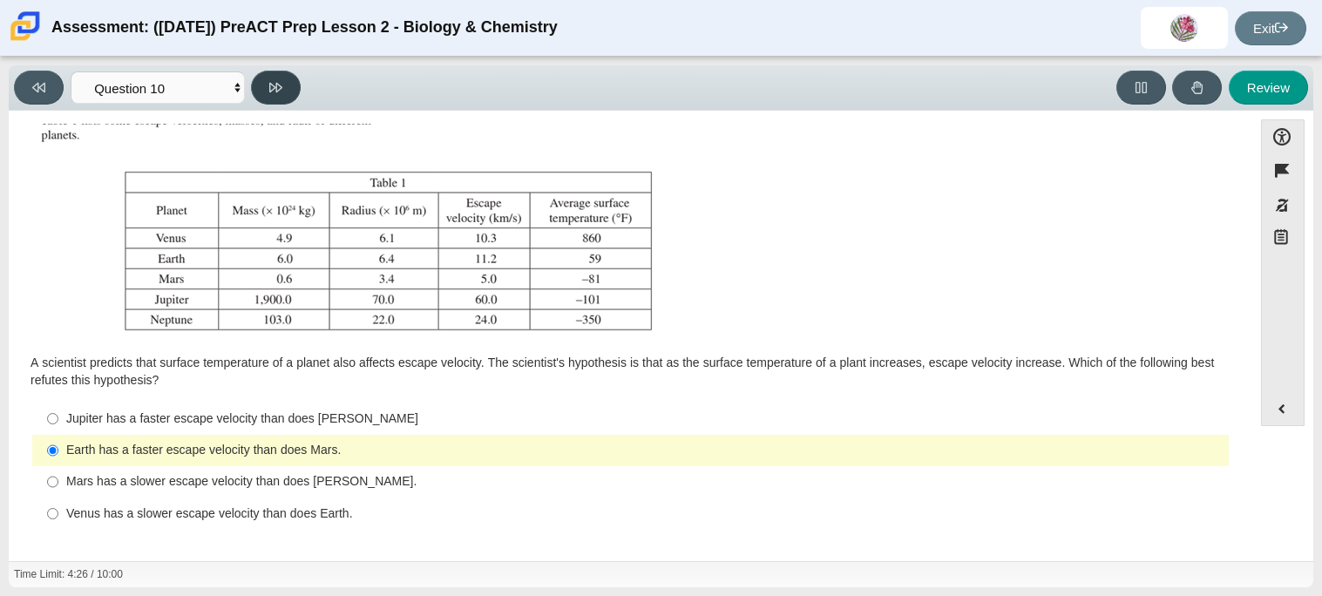
click at [286, 78] on button at bounding box center [276, 88] width 50 height 34
select select "review"
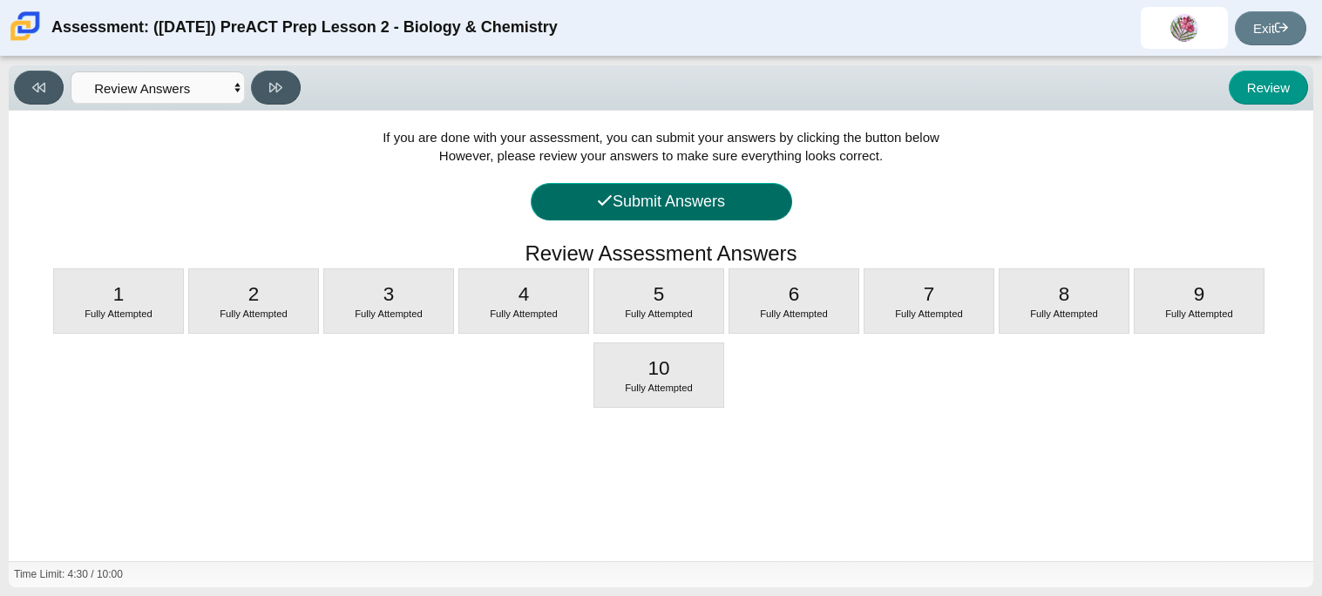
click at [708, 216] on button "Submit Answers" at bounding box center [661, 201] width 261 height 37
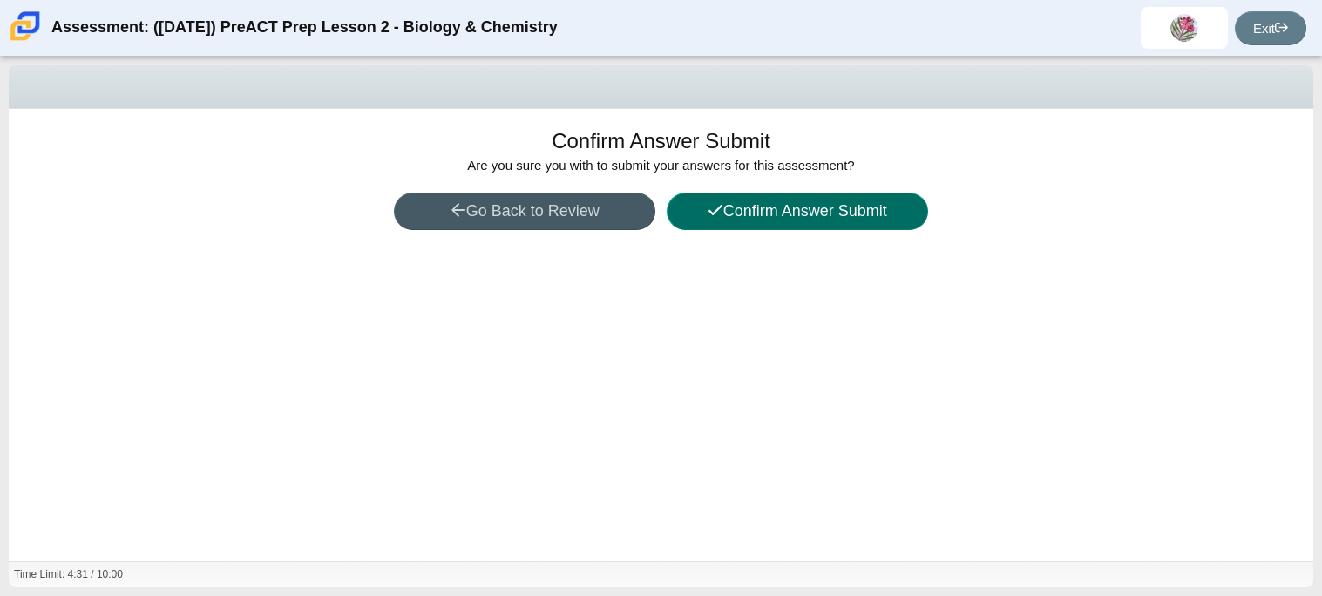
click at [708, 216] on icon at bounding box center [715, 210] width 16 height 16
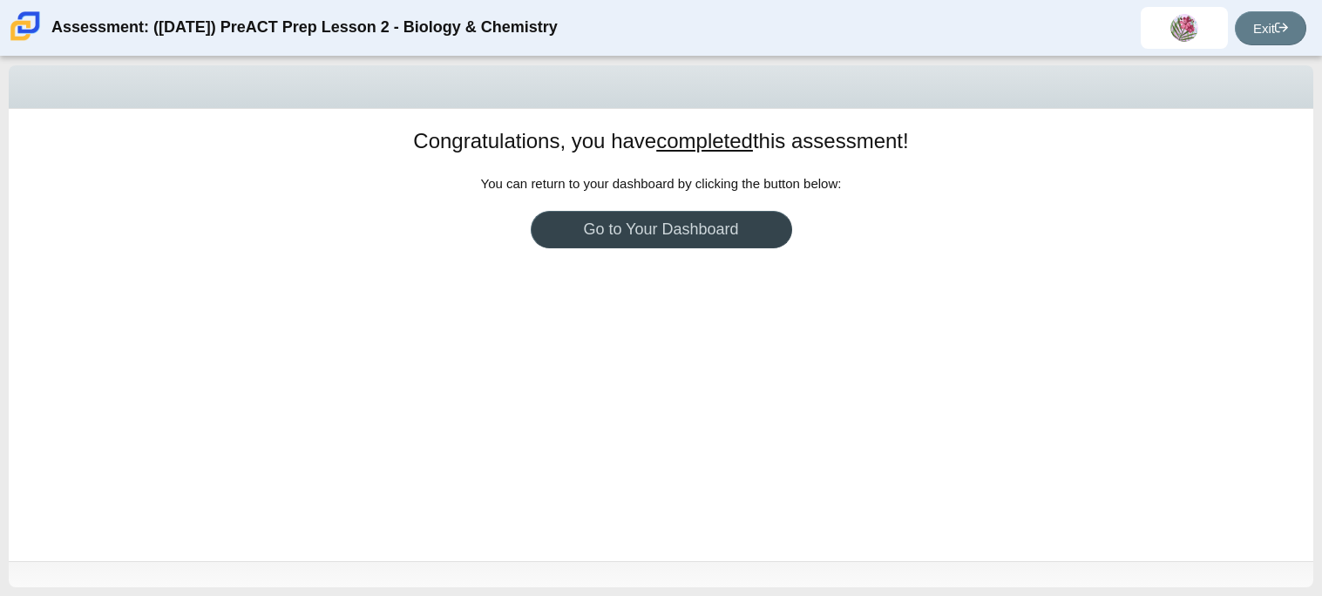
click at [596, 234] on link "Go to Your Dashboard" at bounding box center [661, 229] width 261 height 37
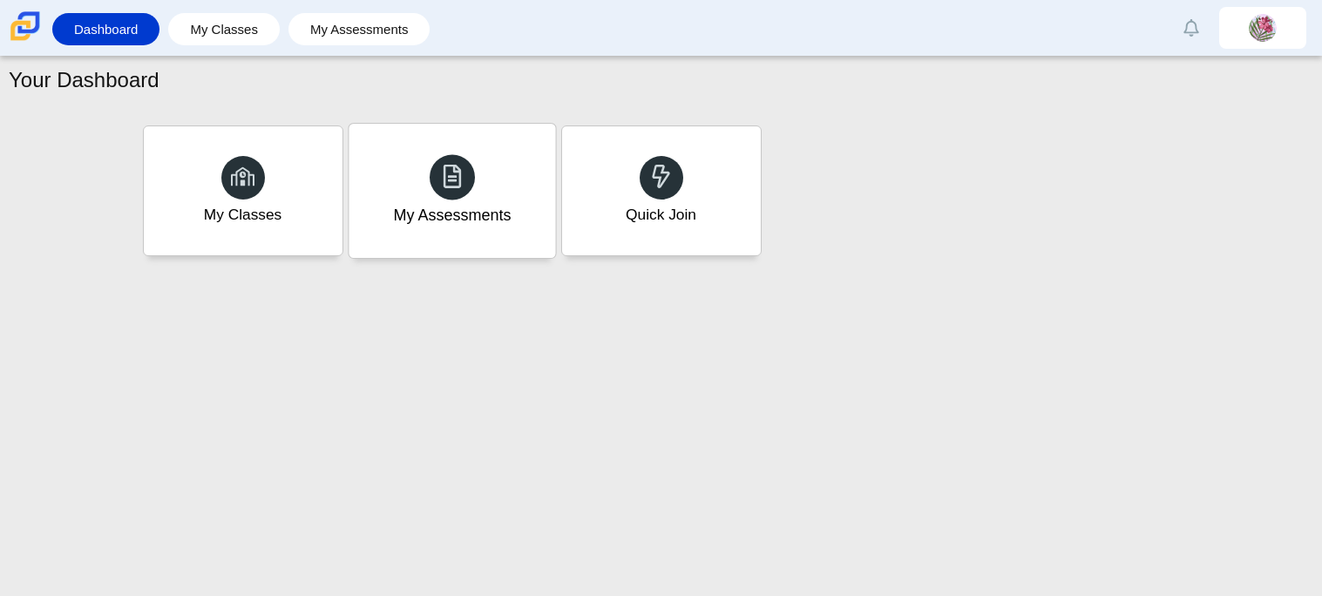
click at [477, 192] on div "My Assessments" at bounding box center [452, 191] width 206 height 134
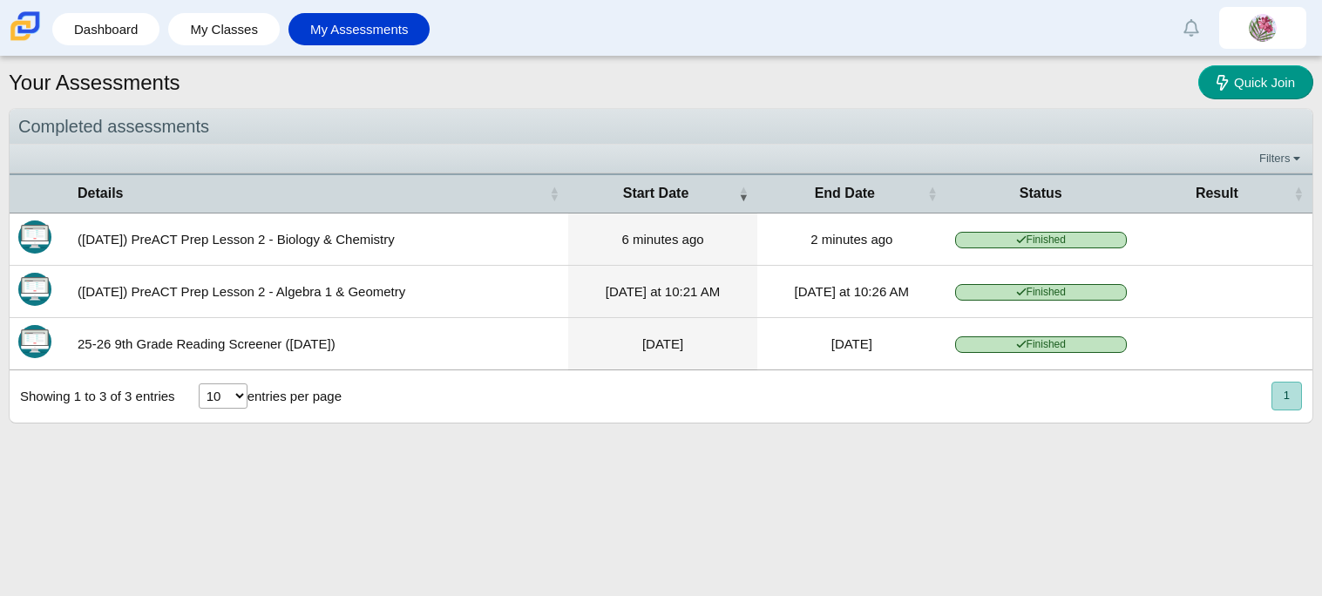
click at [975, 236] on span "Finished" at bounding box center [1041, 240] width 172 height 17
click at [650, 232] on time "6 minutes ago" at bounding box center [662, 239] width 82 height 15
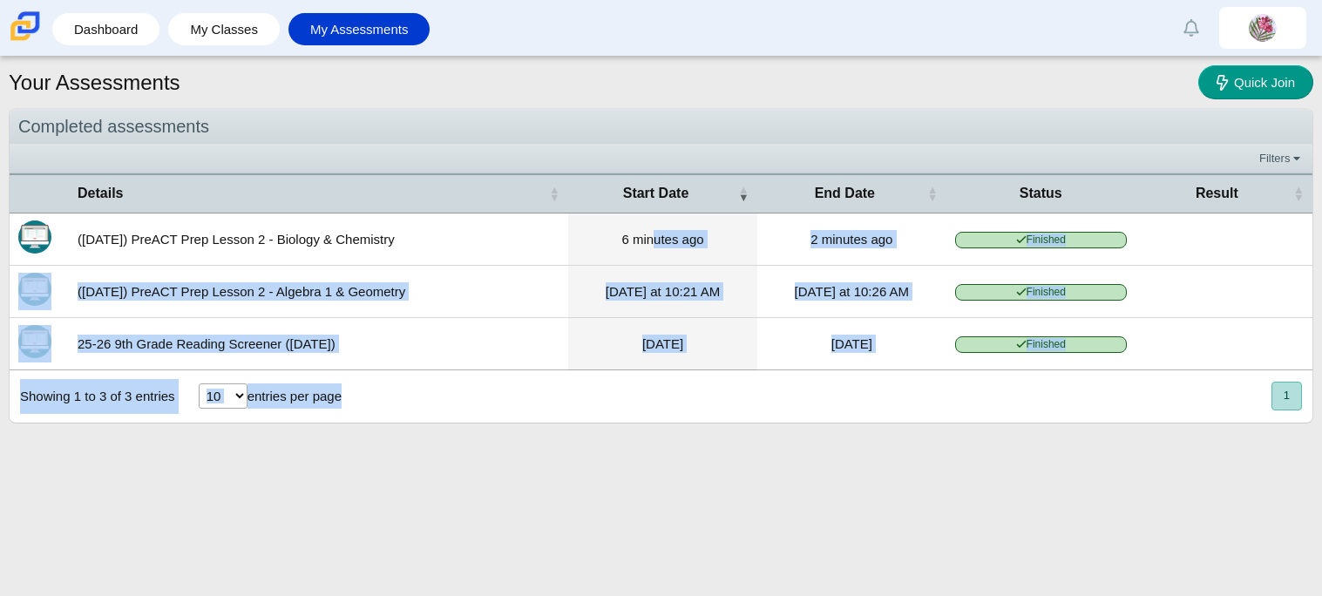
drag, startPoint x: 653, startPoint y: 230, endPoint x: 861, endPoint y: 400, distance: 268.1
click at [861, 400] on div "Details Start Date End Date Status Result (9/29/25) PreACT Prep Lesson 2 - Biol…" at bounding box center [661, 297] width 1303 height 248
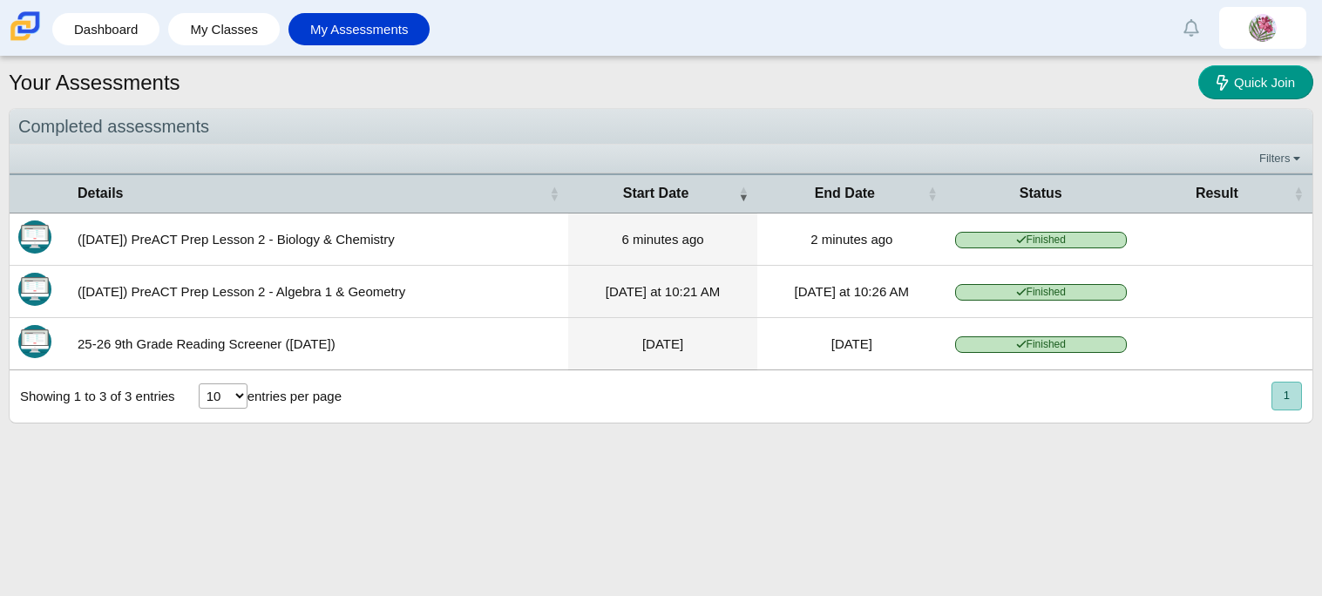
click at [858, 469] on div "Your Assessments Quick Join Completed assessments Filters Show only: Loading… D…" at bounding box center [661, 326] width 1322 height 539
